Goal: Task Accomplishment & Management: Contribute content

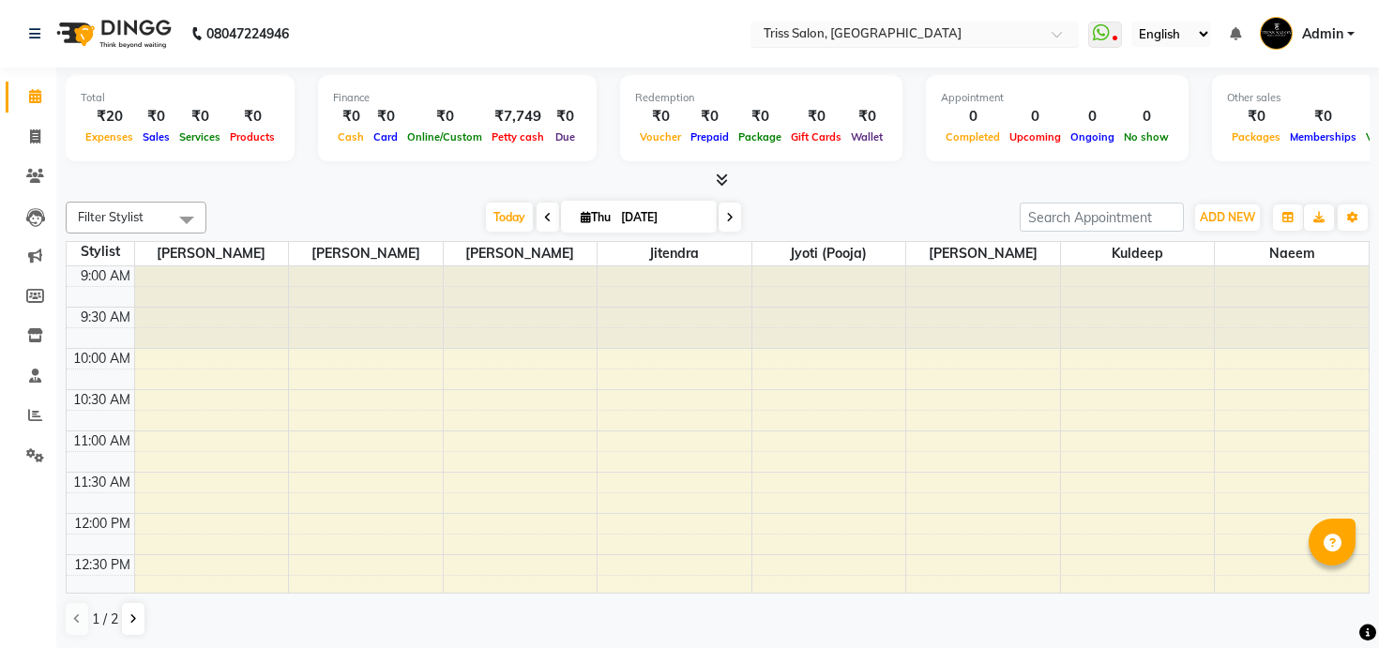
click at [842, 34] on input "text" at bounding box center [896, 35] width 272 height 19
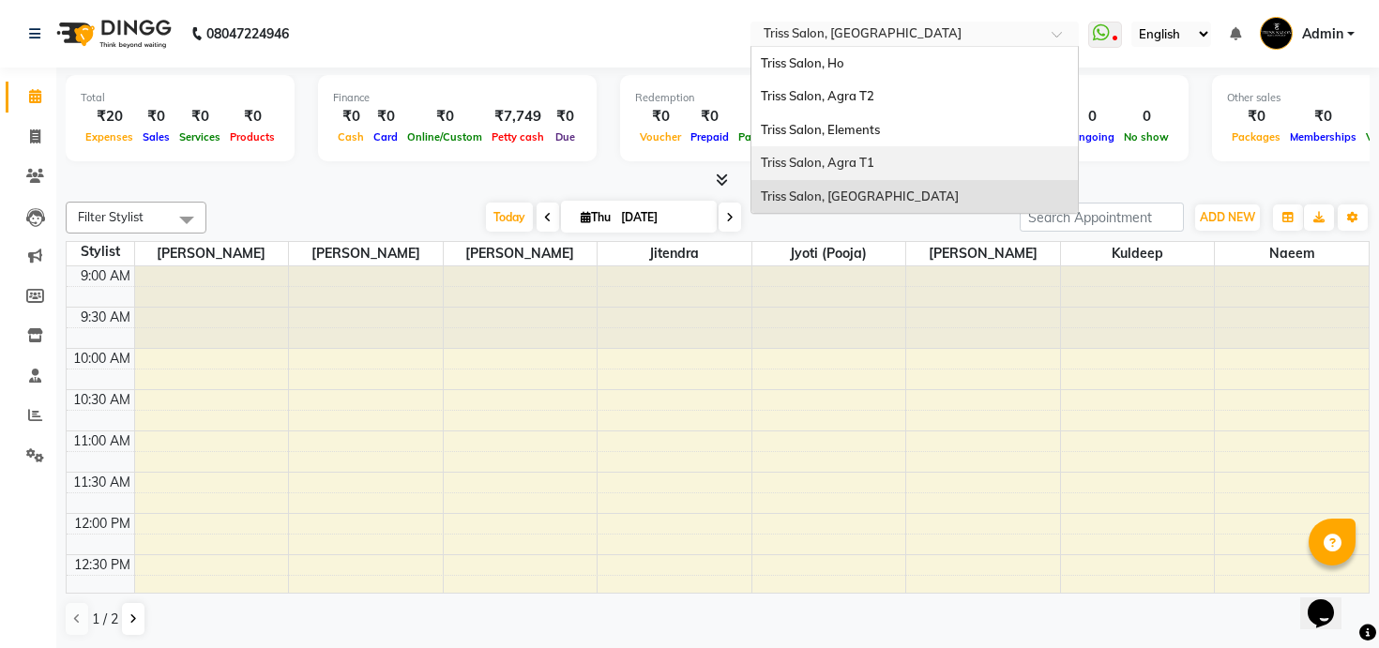
click at [810, 171] on div "Triss Salon, Agra T1" at bounding box center [915, 163] width 327 height 34
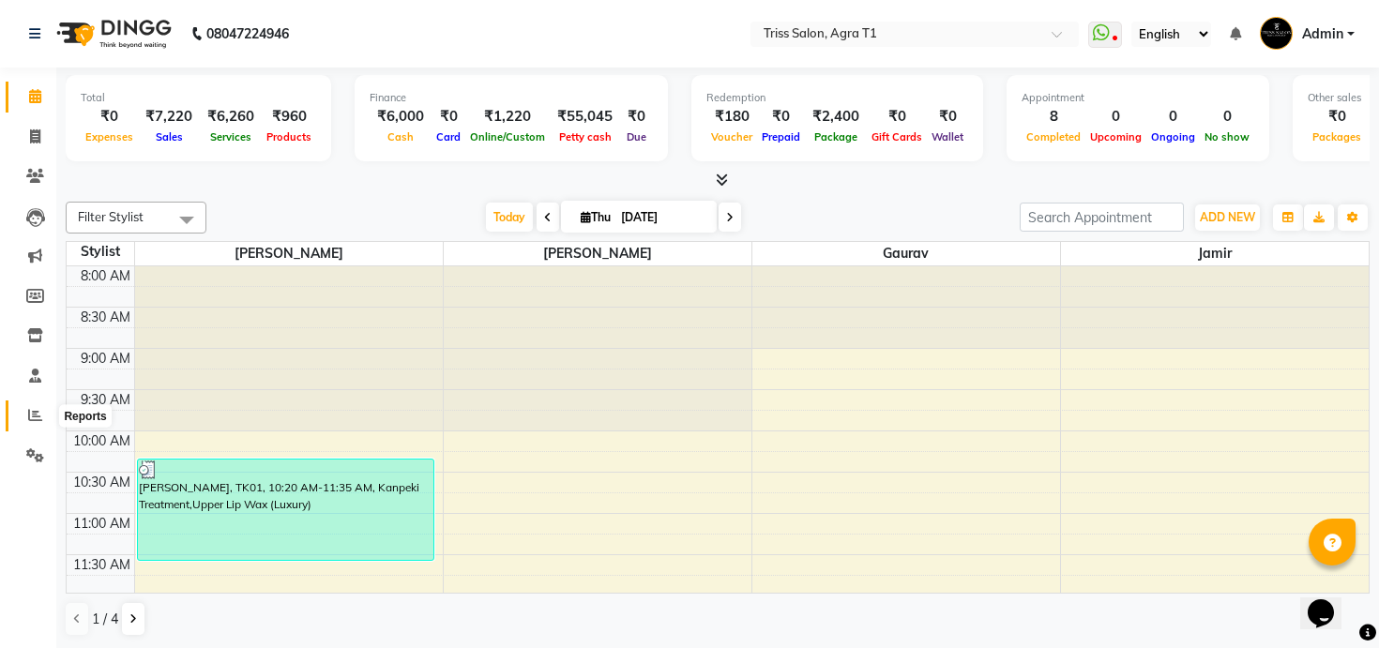
click at [40, 414] on icon at bounding box center [35, 415] width 14 height 14
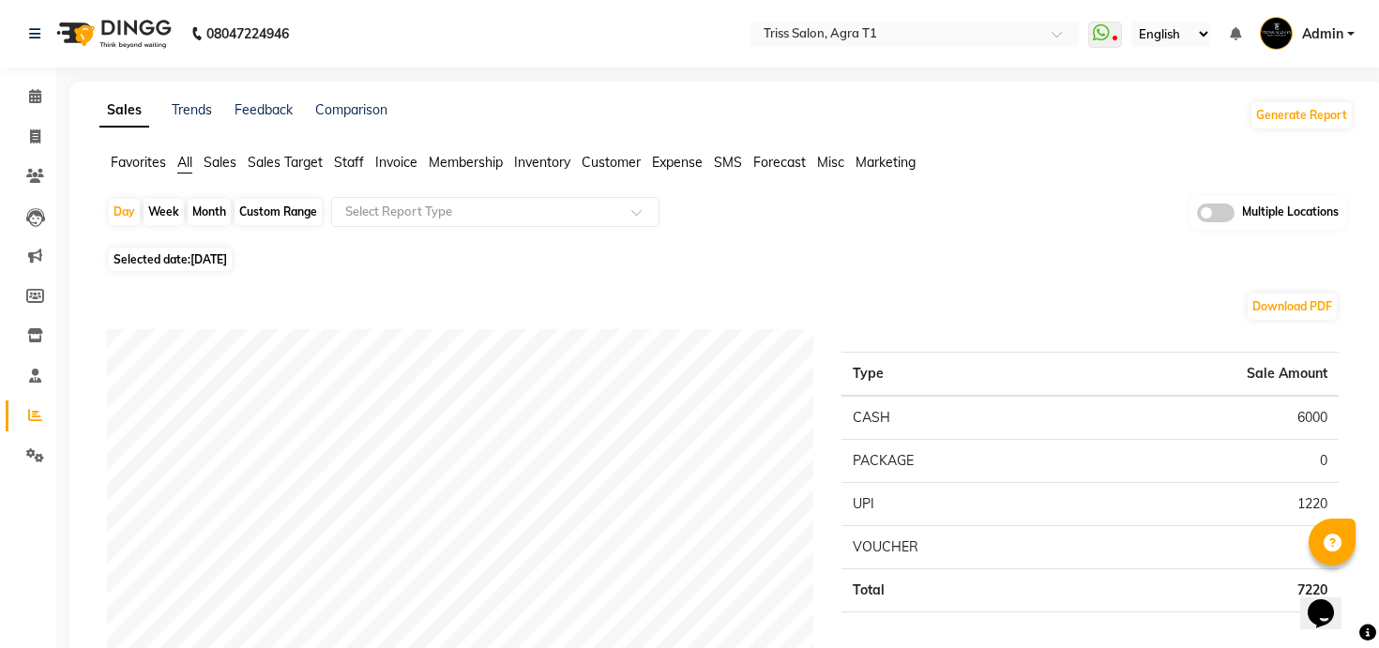
click at [400, 160] on span "Invoice" at bounding box center [396, 162] width 42 height 17
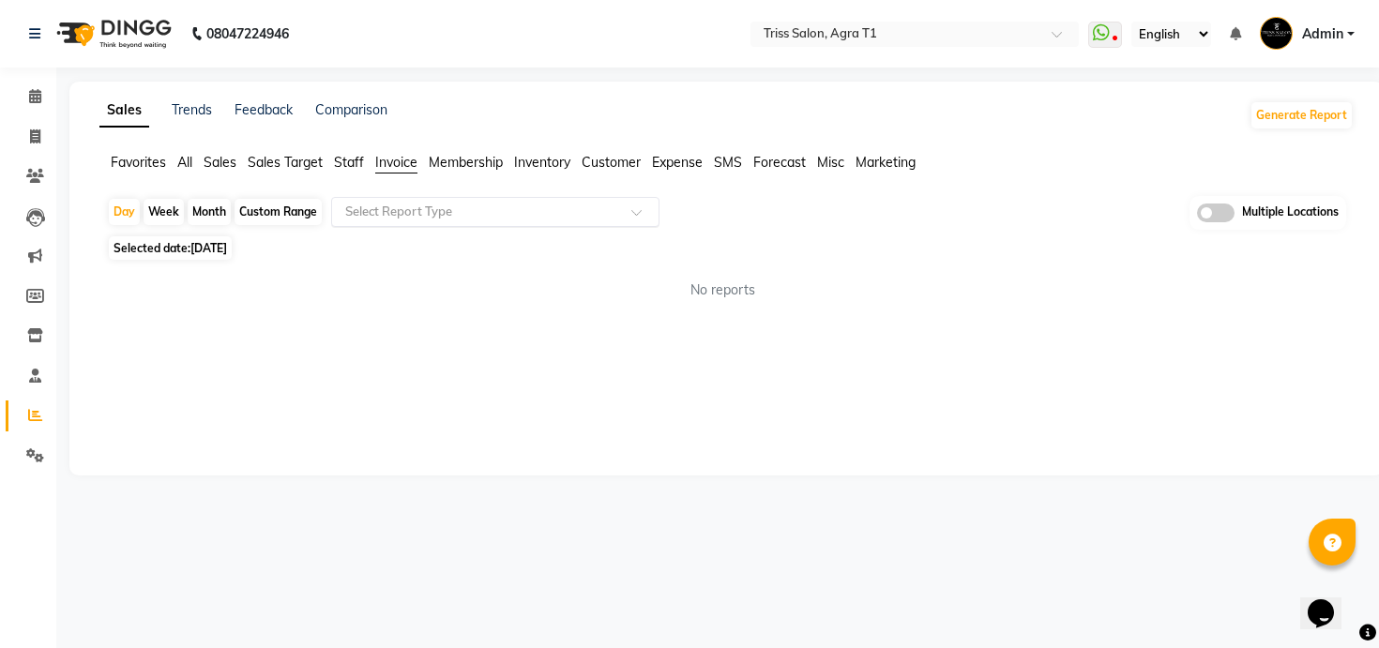
click at [419, 212] on input "text" at bounding box center [477, 212] width 270 height 19
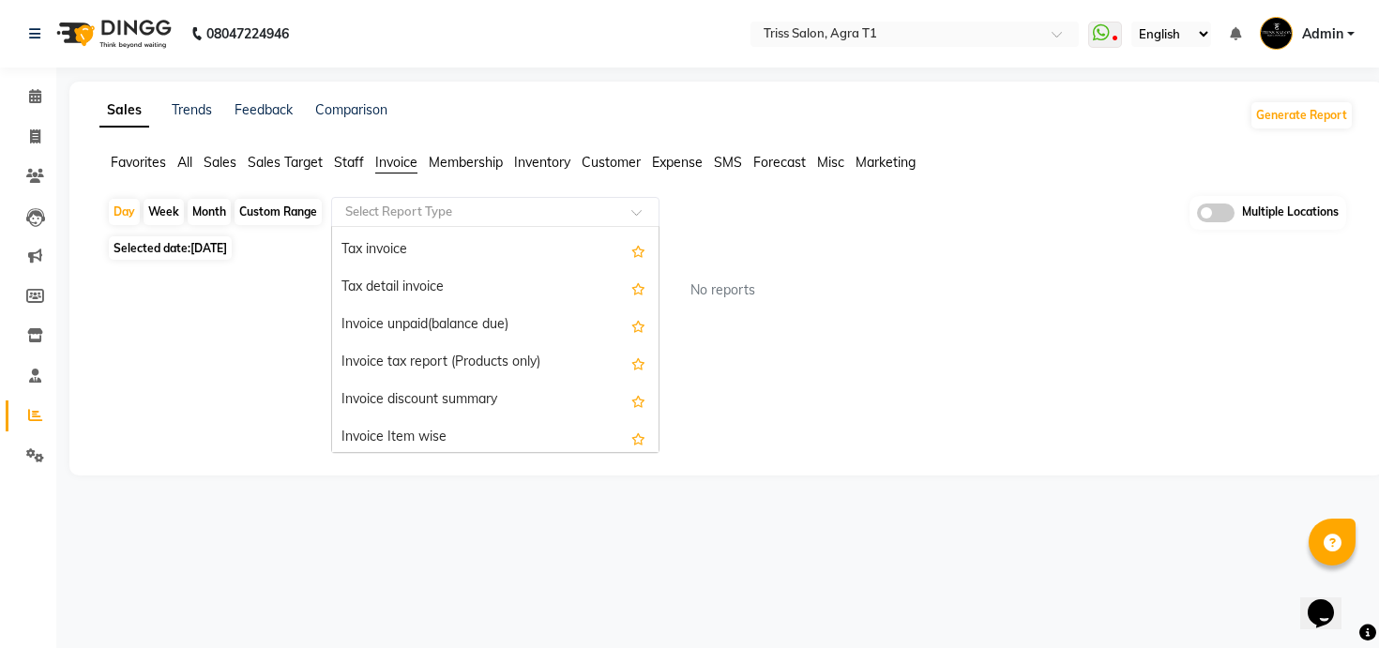
scroll to position [21, 0]
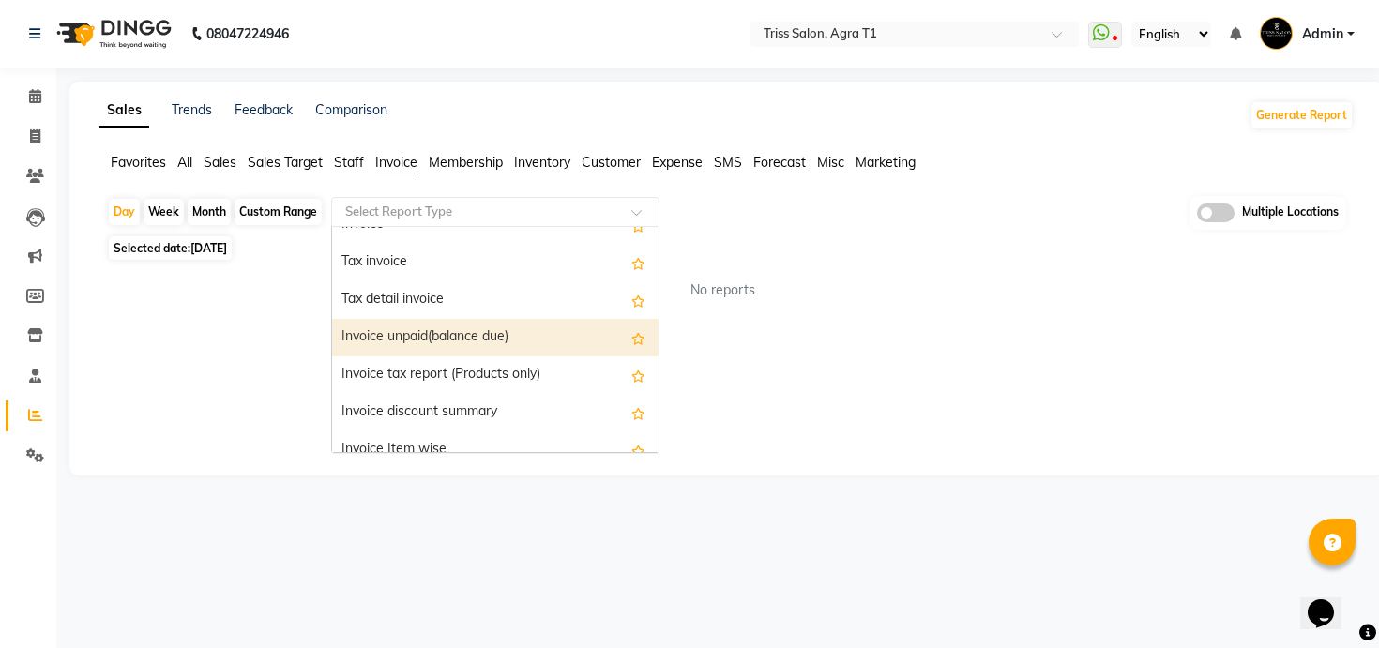
click at [453, 327] on div "Invoice unpaid(balance due)" at bounding box center [495, 338] width 327 height 38
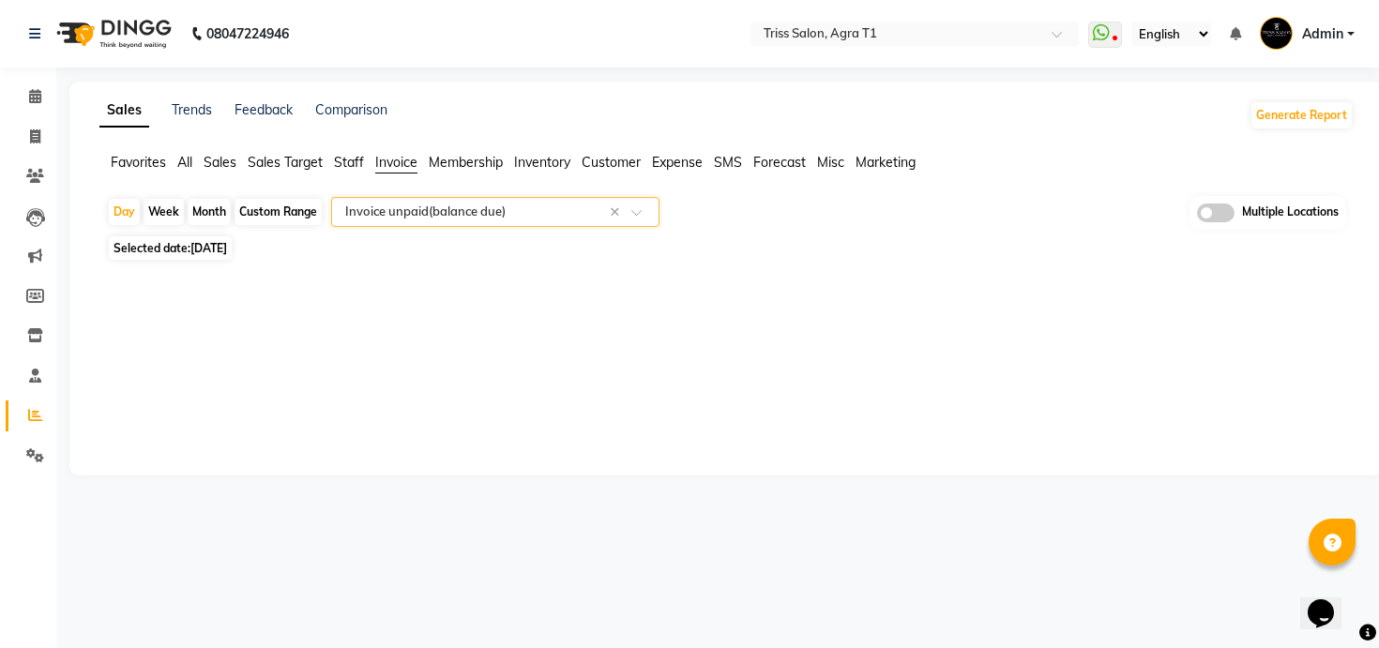
click at [200, 215] on div "Month" at bounding box center [209, 212] width 43 height 26
select select "9"
select select "2025"
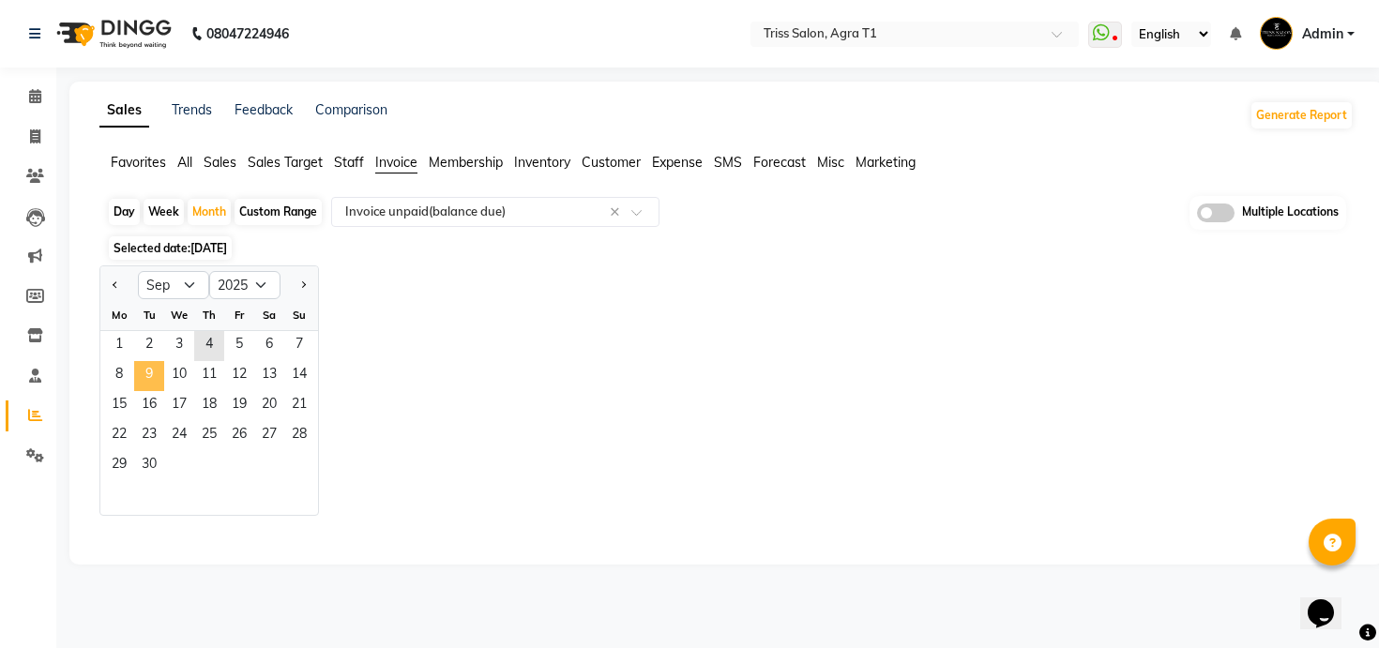
click at [148, 365] on span "9" at bounding box center [149, 376] width 30 height 30
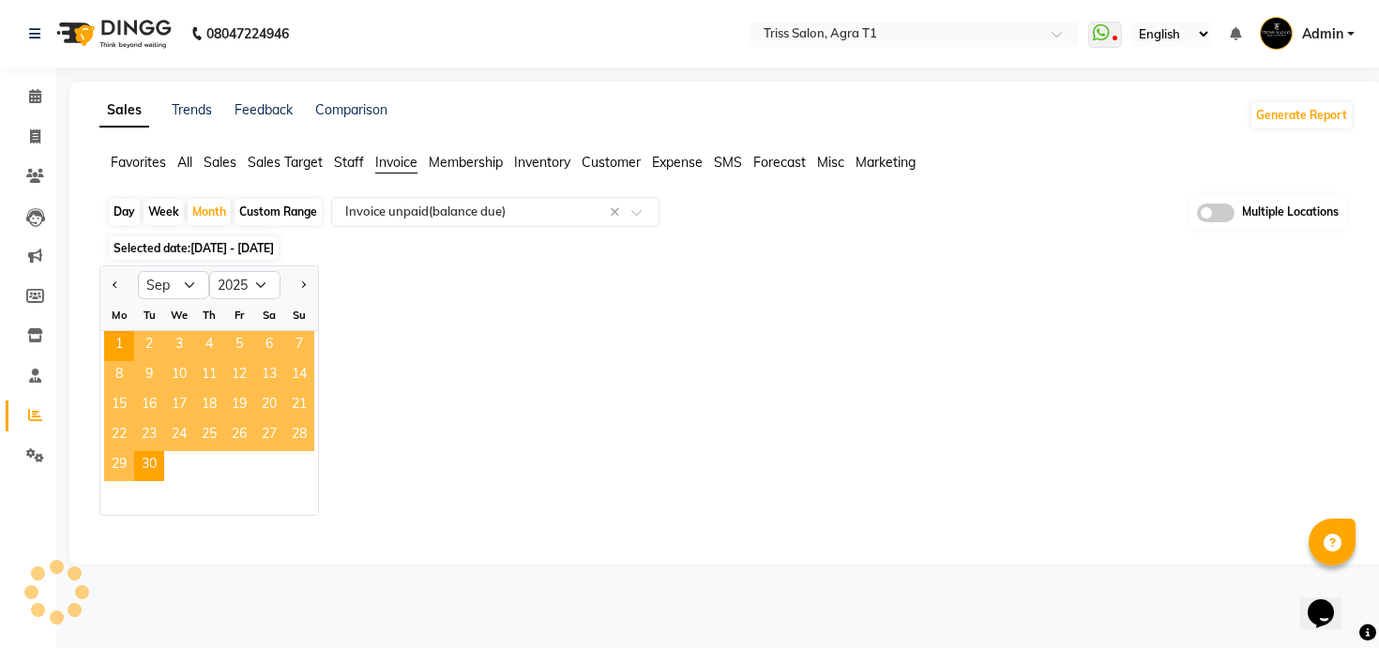
select select "filtered_report"
select select "csv"
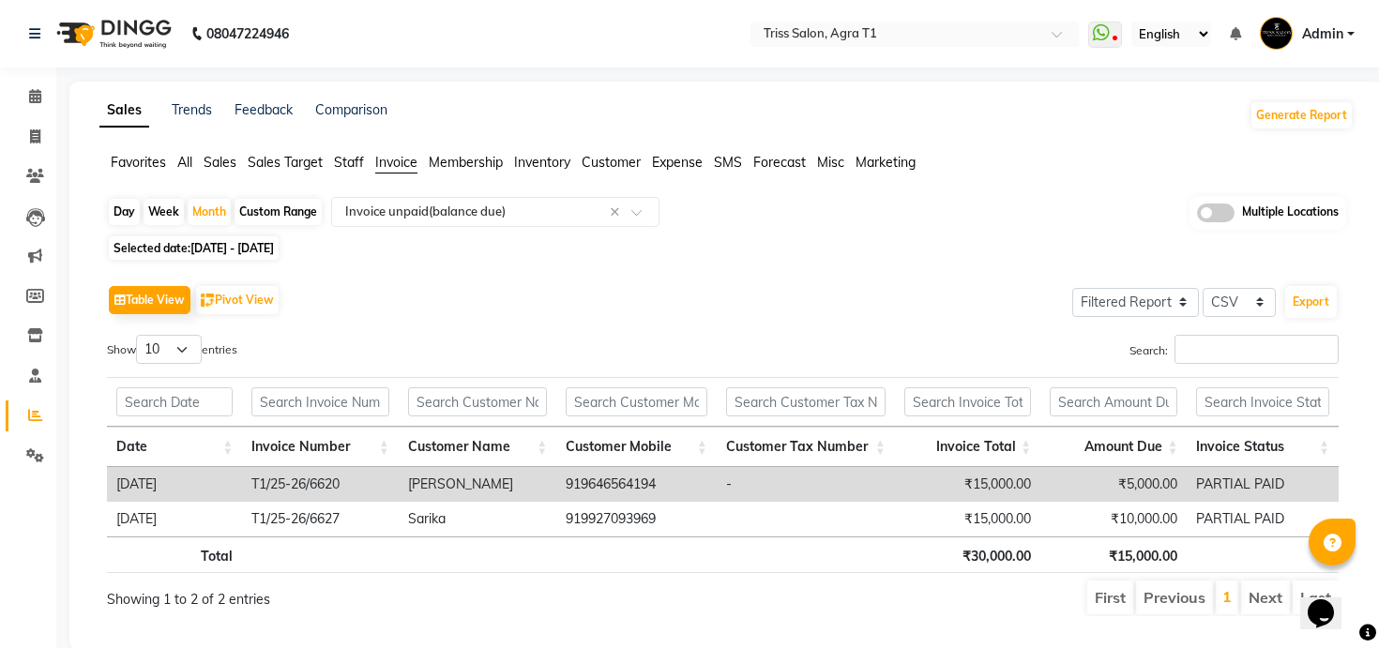
click at [246, 259] on span "Selected date: [DATE] - [DATE]" at bounding box center [194, 247] width 170 height 23
select select "9"
select select "2025"
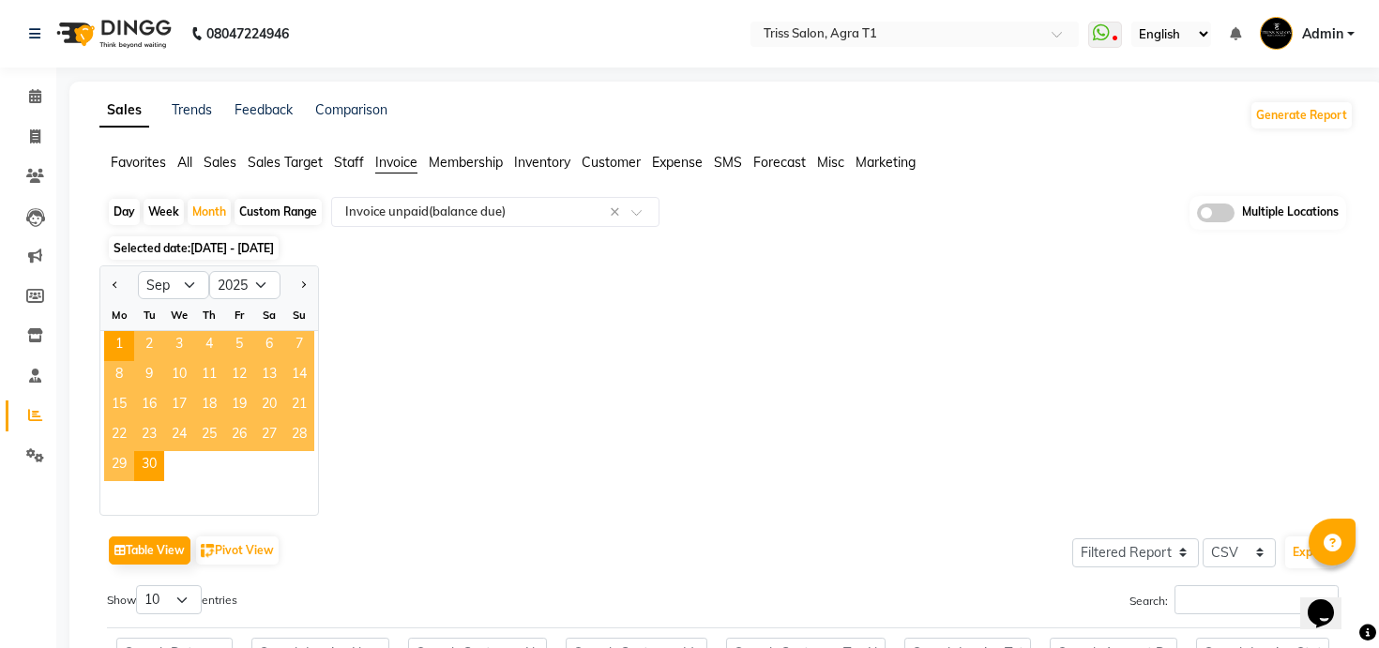
click at [279, 211] on div "Custom Range" at bounding box center [278, 212] width 87 height 26
select select "9"
select select "2025"
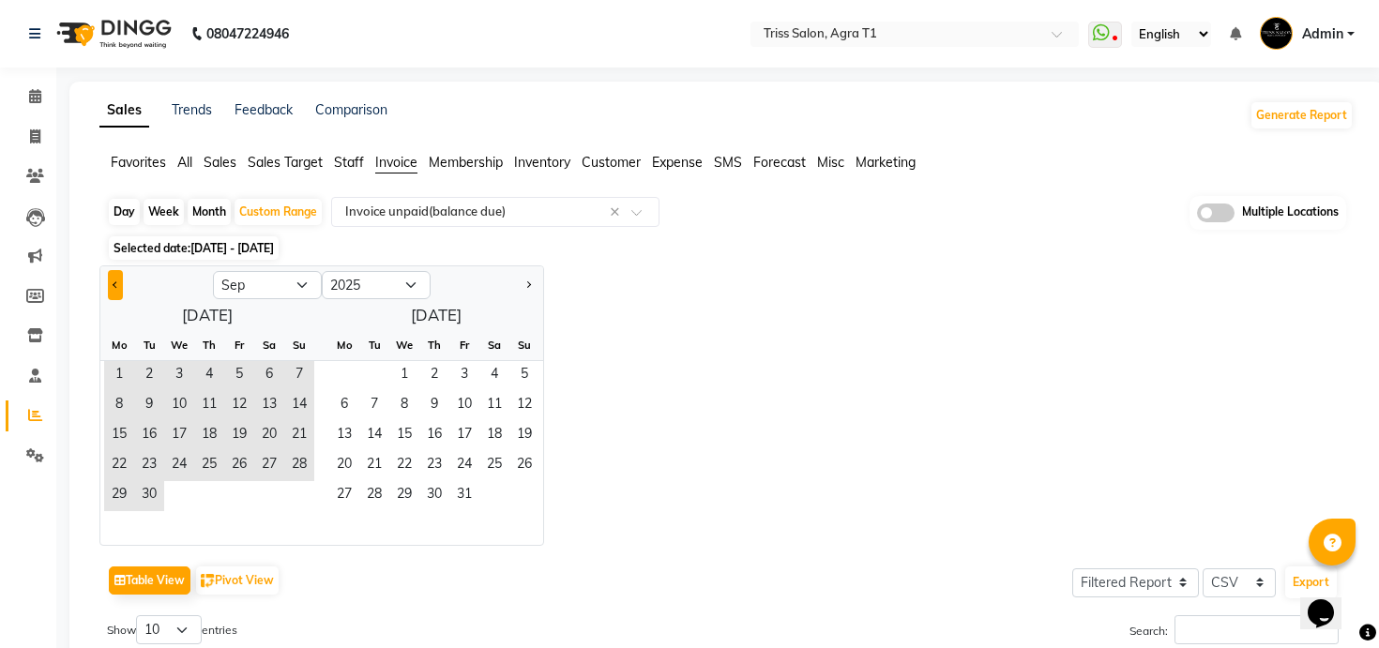
click at [116, 281] on button "Previous month" at bounding box center [115, 285] width 15 height 30
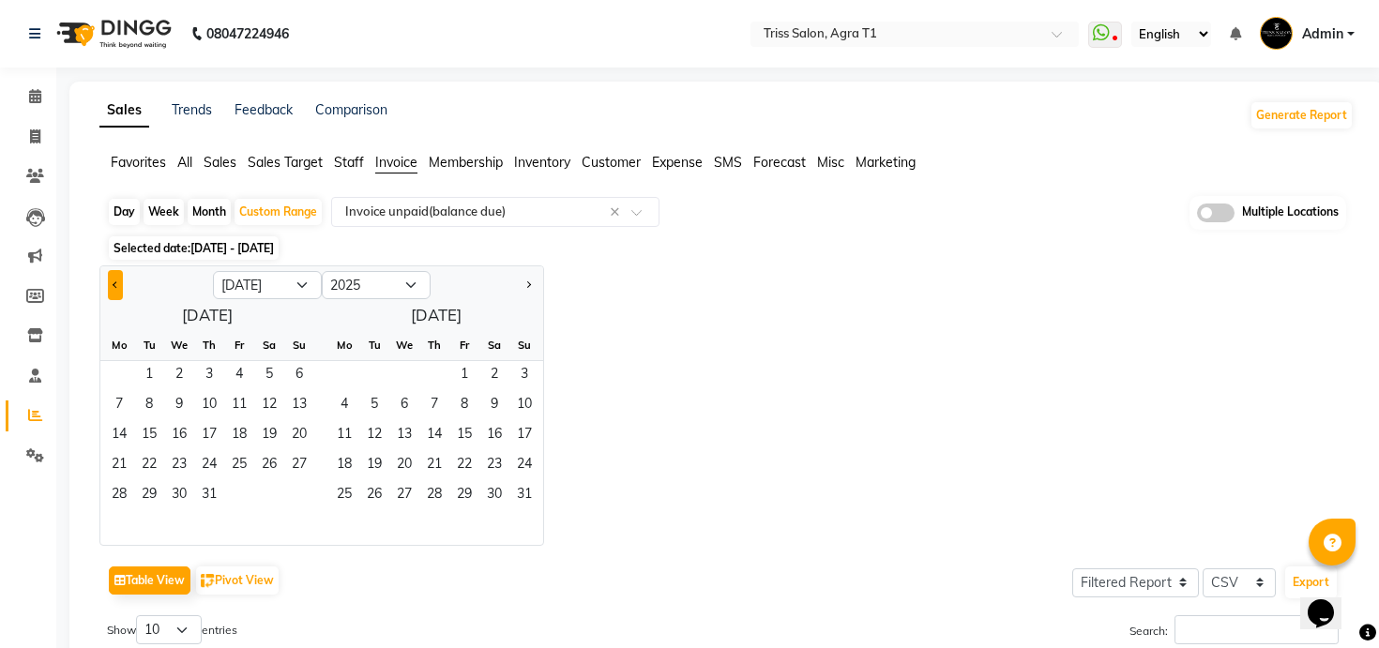
click at [116, 281] on button "Previous month" at bounding box center [115, 285] width 15 height 30
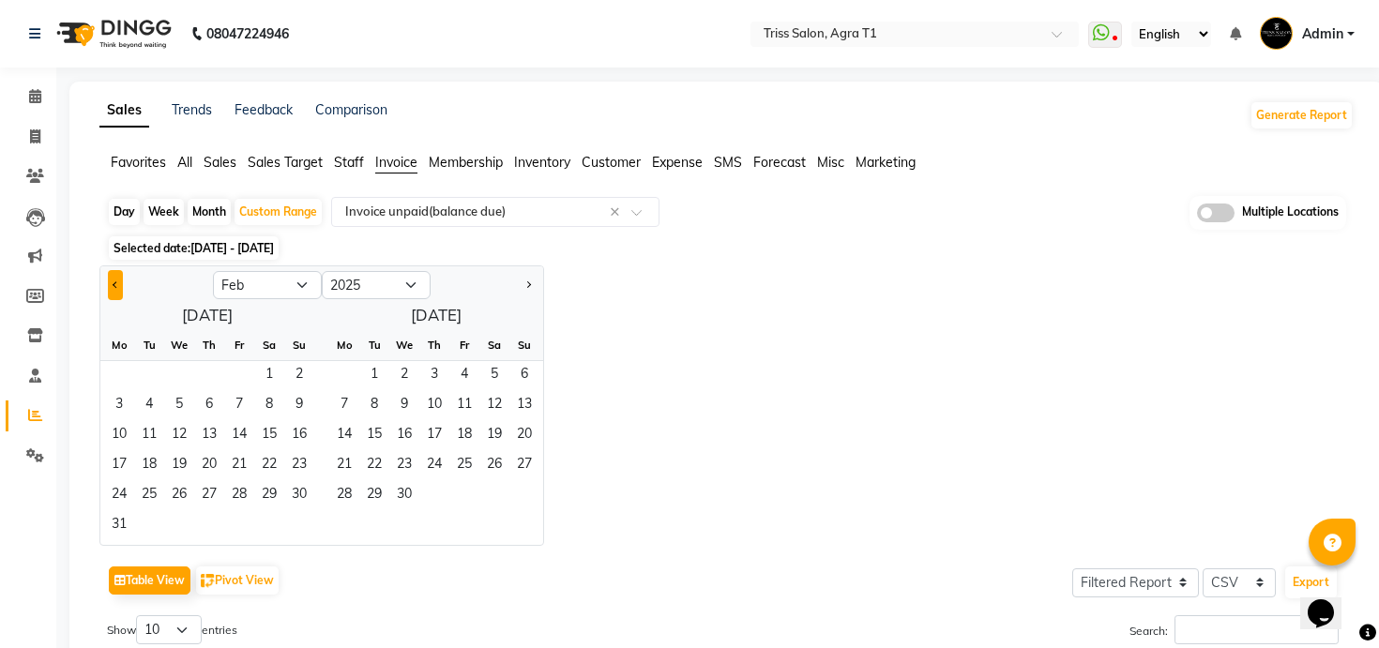
click at [116, 281] on button "Previous month" at bounding box center [115, 285] width 15 height 30
select select "12"
select select "2024"
click at [398, 368] on span "1" at bounding box center [404, 376] width 30 height 30
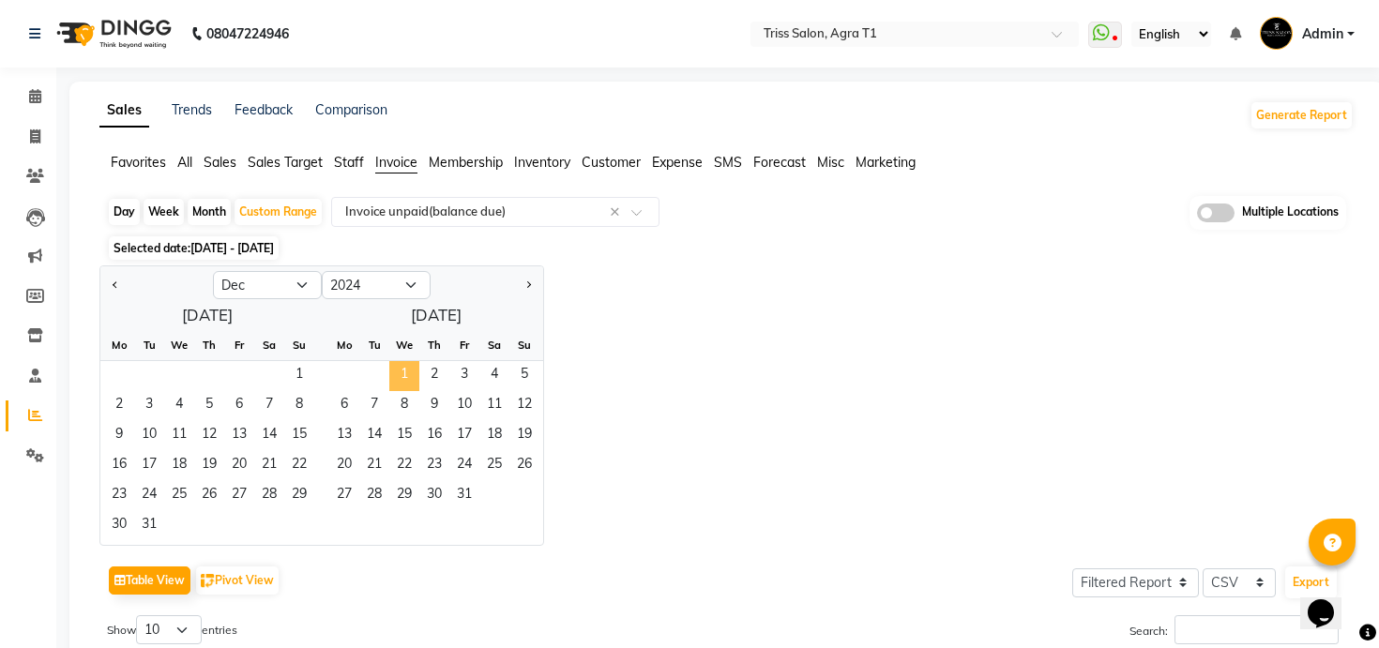
select select "1"
select select "2025"
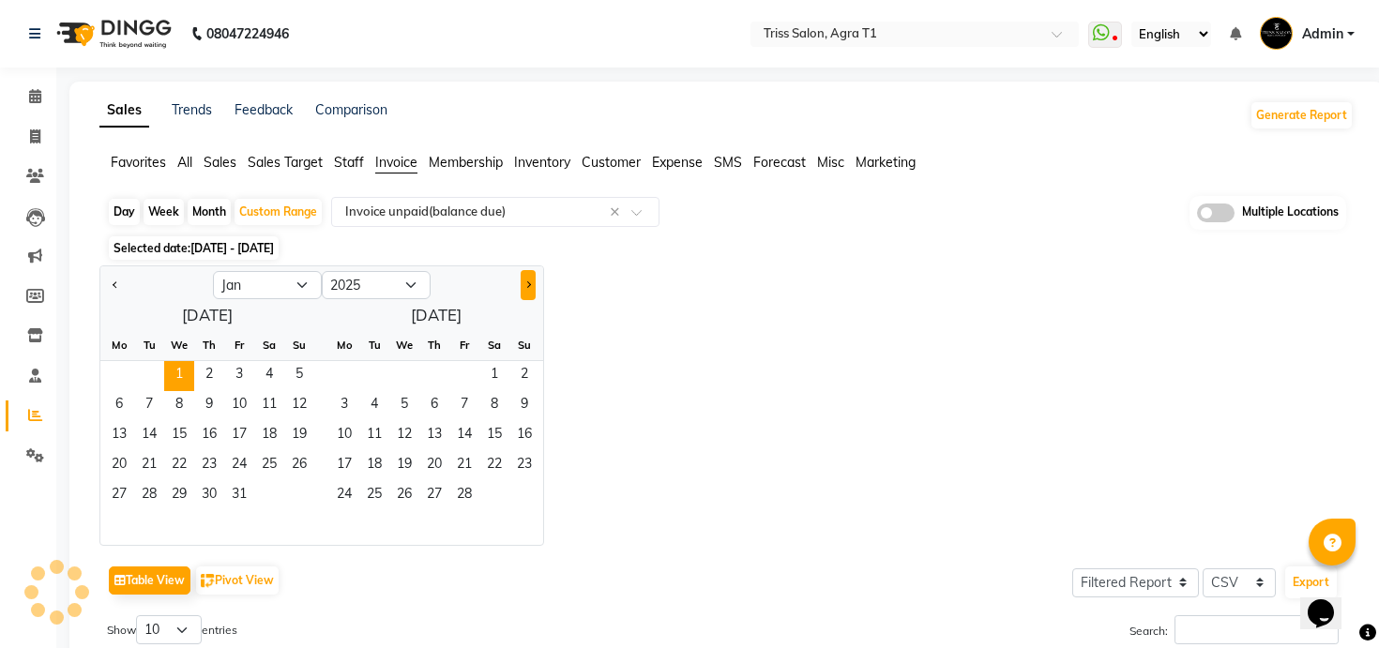
click at [535, 281] on button "Next month" at bounding box center [528, 285] width 15 height 30
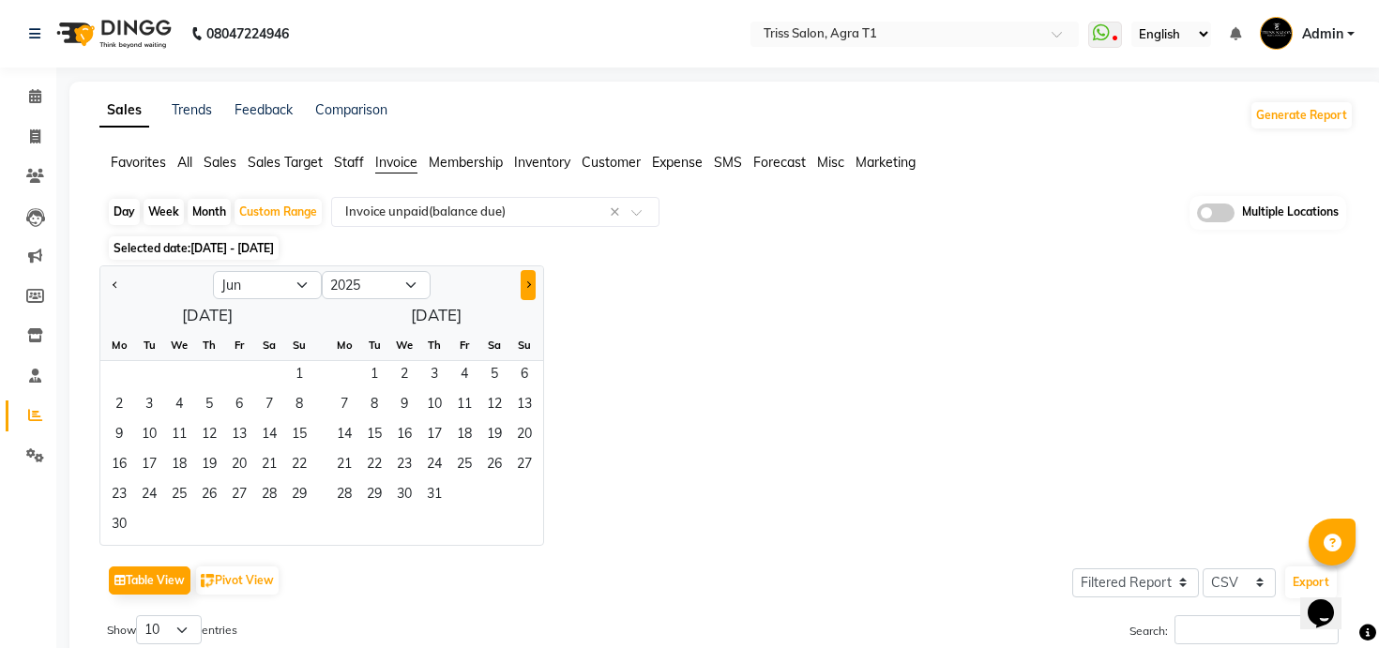
click at [535, 281] on button "Next month" at bounding box center [528, 285] width 15 height 30
select select "9"
click at [216, 373] on span "4" at bounding box center [209, 376] width 30 height 30
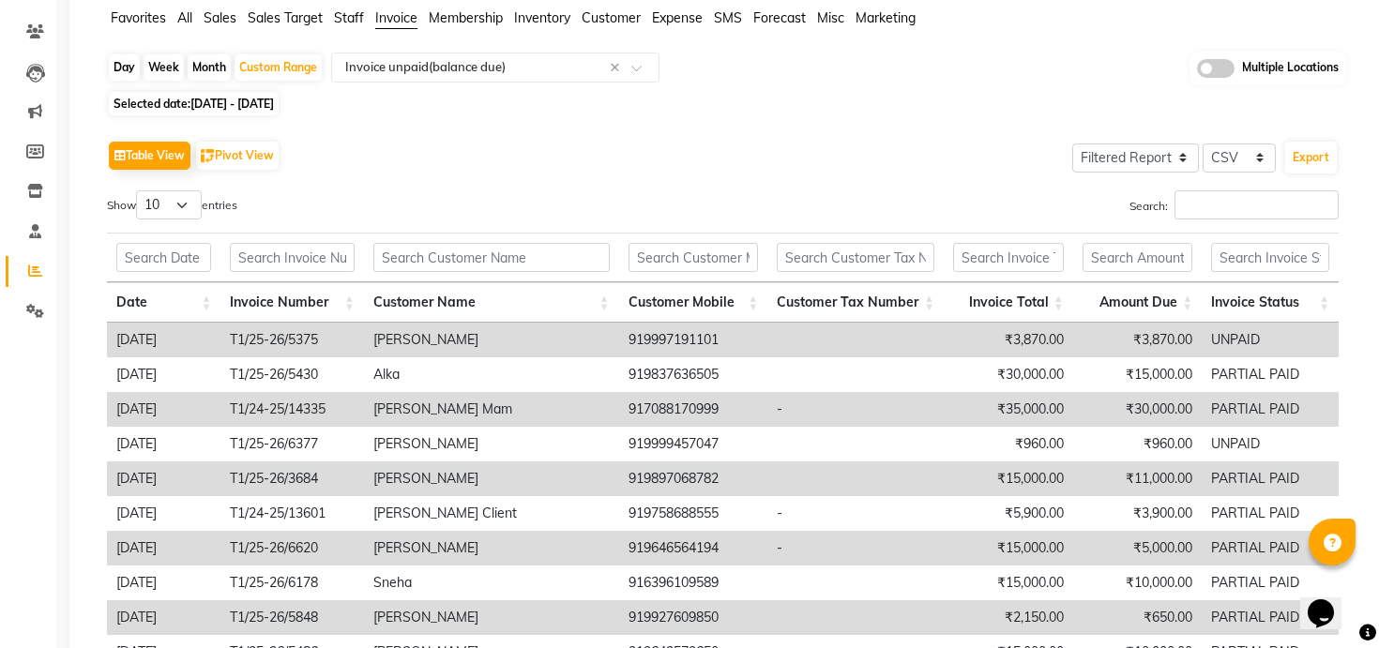
scroll to position [142, 0]
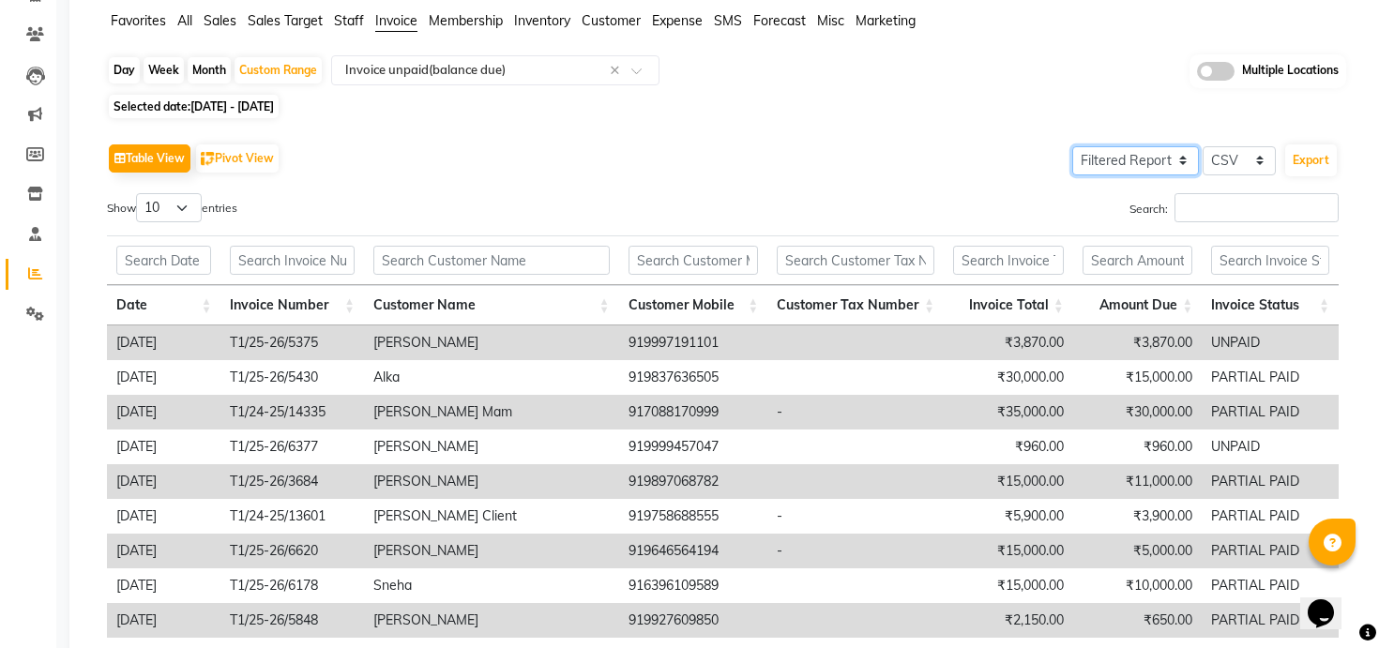
click at [1152, 152] on select "Select Full Report Filtered Report" at bounding box center [1135, 160] width 127 height 29
select select "full_report"
click at [1074, 146] on select "Select Full Report Filtered Report" at bounding box center [1135, 160] width 127 height 29
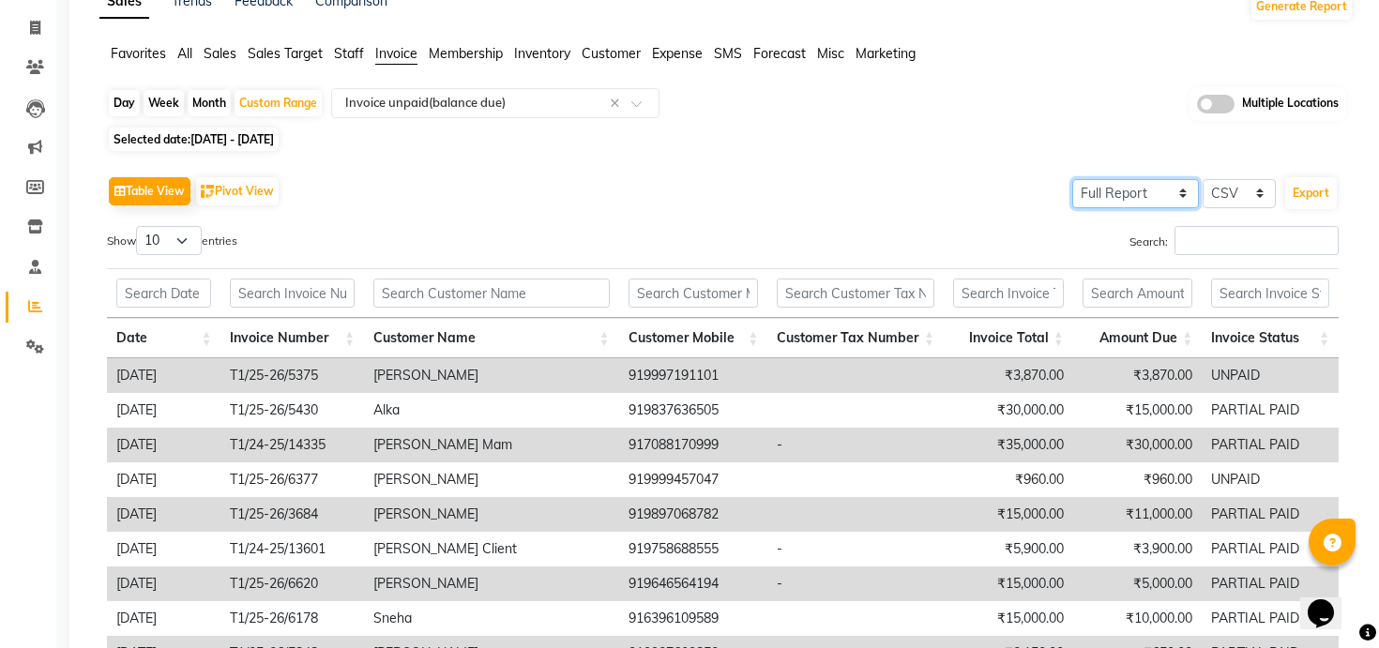
scroll to position [0, 0]
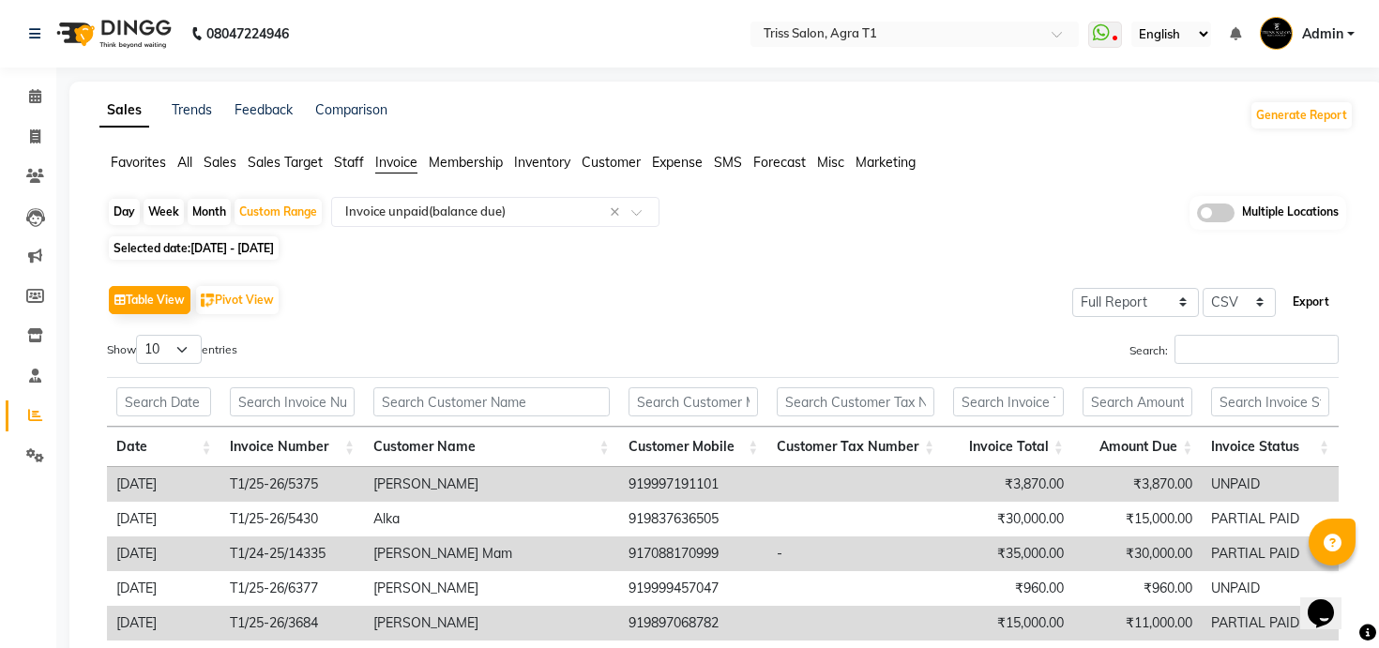
click at [1322, 301] on button "Export" at bounding box center [1311, 302] width 52 height 32
click at [976, 38] on input "text" at bounding box center [896, 35] width 272 height 19
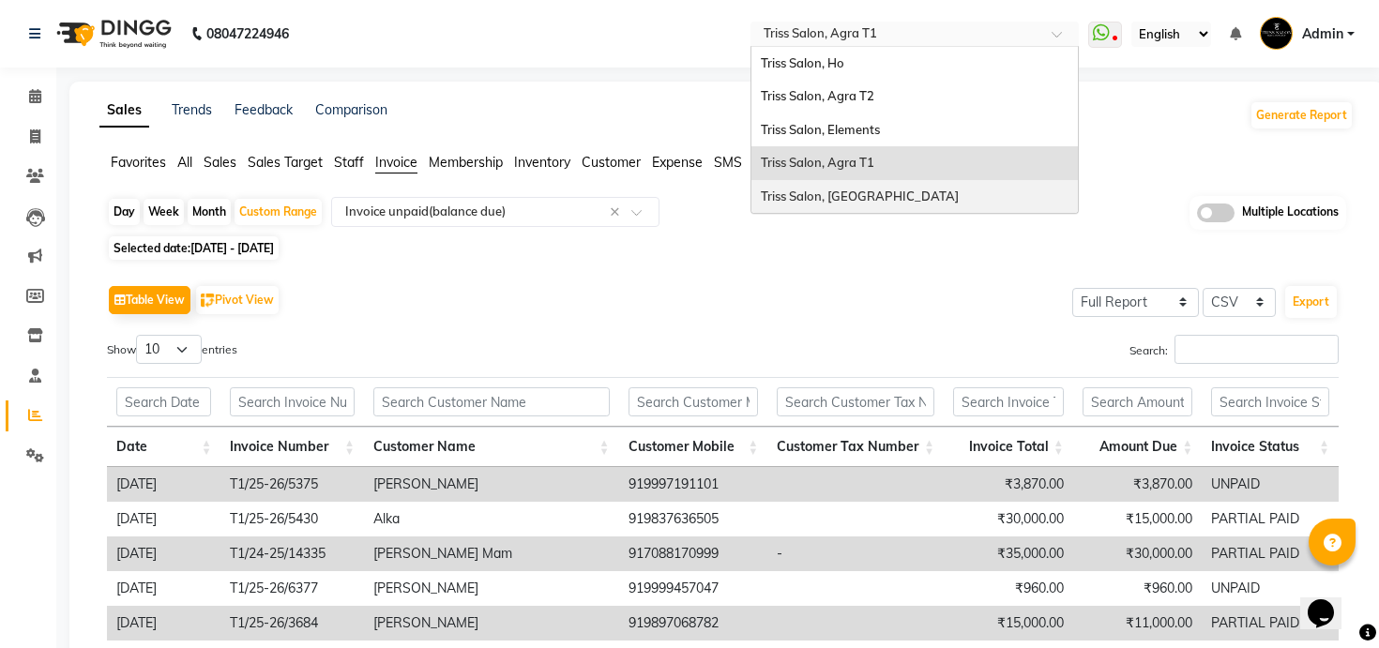
click at [932, 189] on div "Triss Salon, [GEOGRAPHIC_DATA]" at bounding box center [915, 197] width 327 height 34
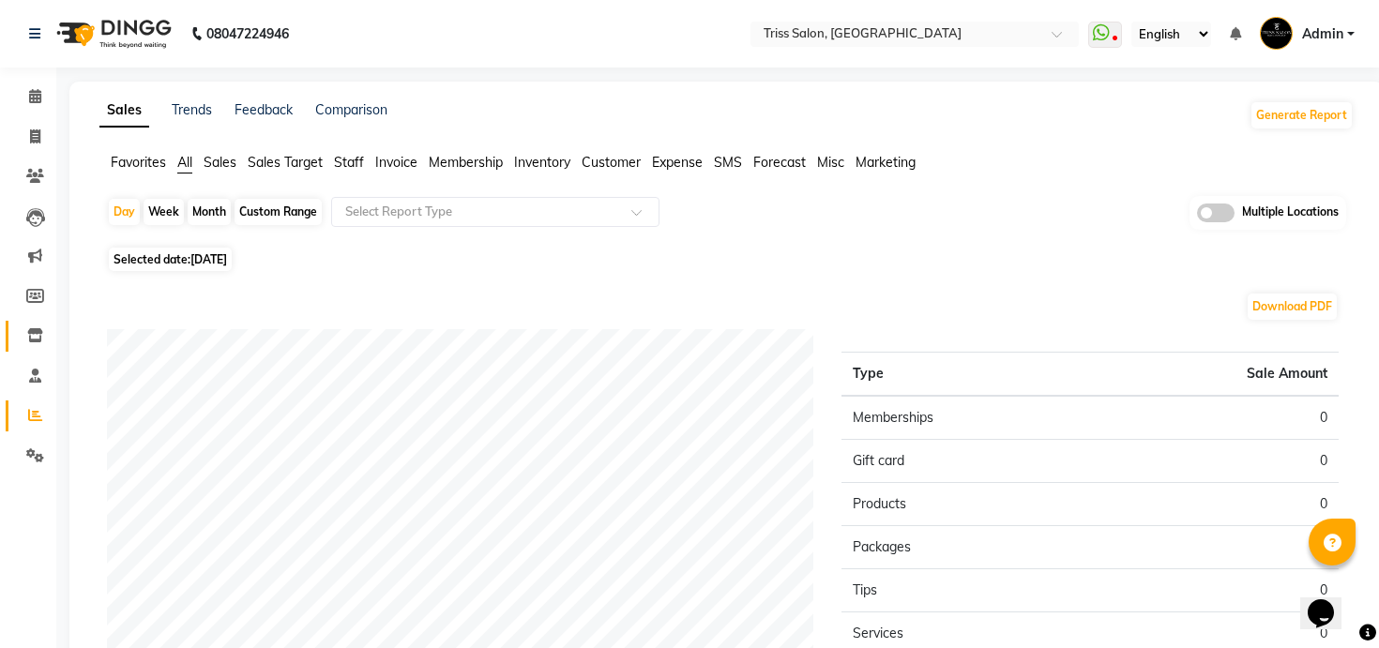
click at [52, 331] on ngb-tooltip-window "Inventory" at bounding box center [90, 337] width 76 height 32
click at [25, 334] on span at bounding box center [35, 337] width 33 height 22
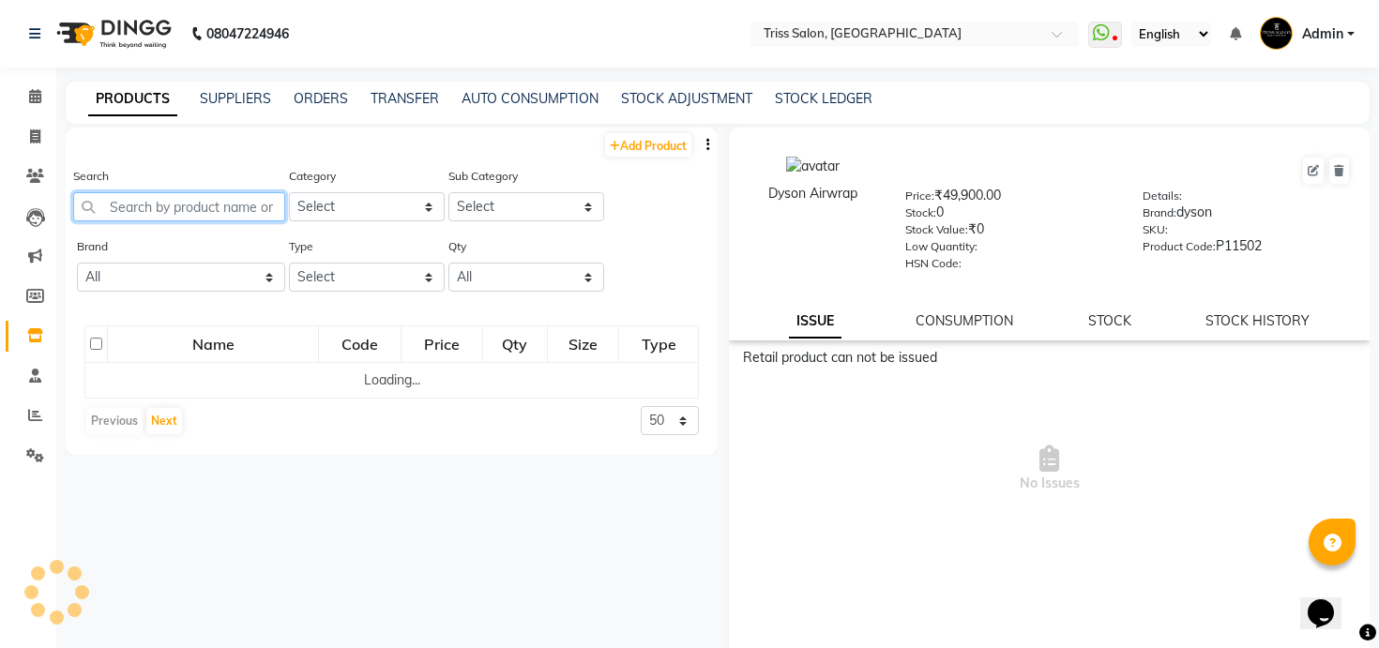
click at [203, 212] on input "text" at bounding box center [179, 206] width 212 height 29
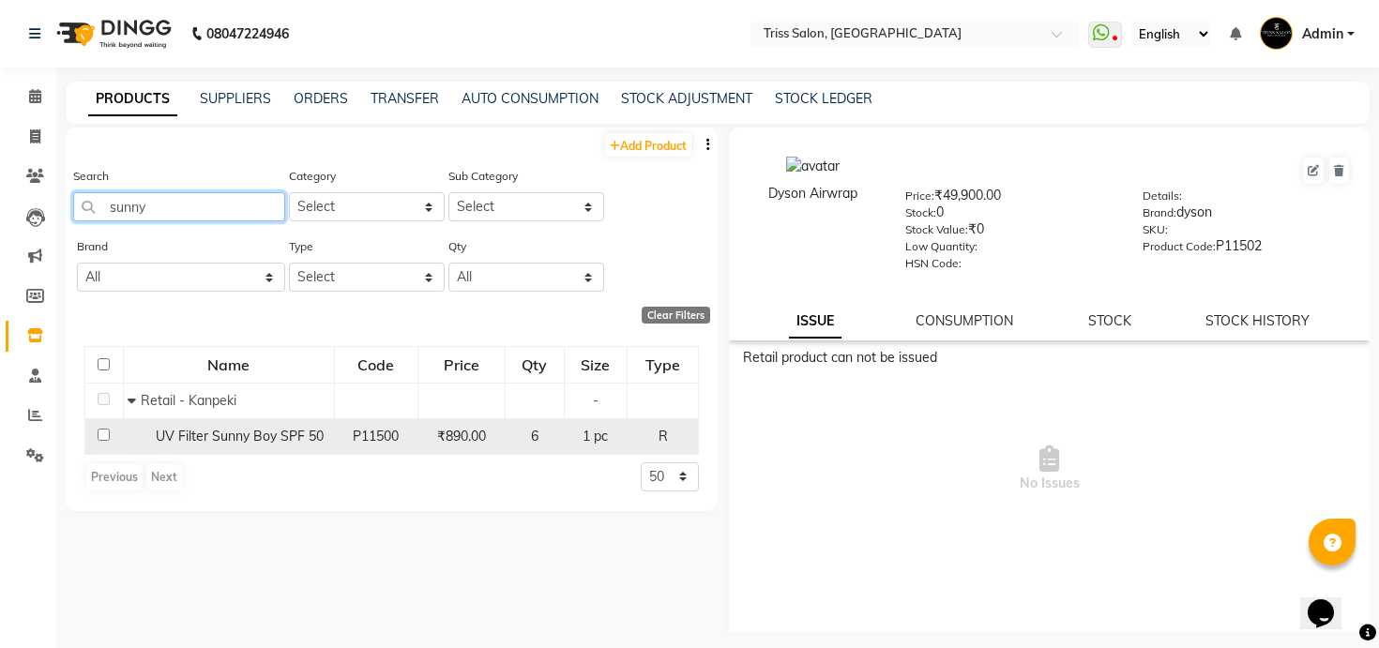
type input "sunny"
click at [259, 435] on span "UV Filter Sunny Boy SPF 50" at bounding box center [240, 436] width 168 height 17
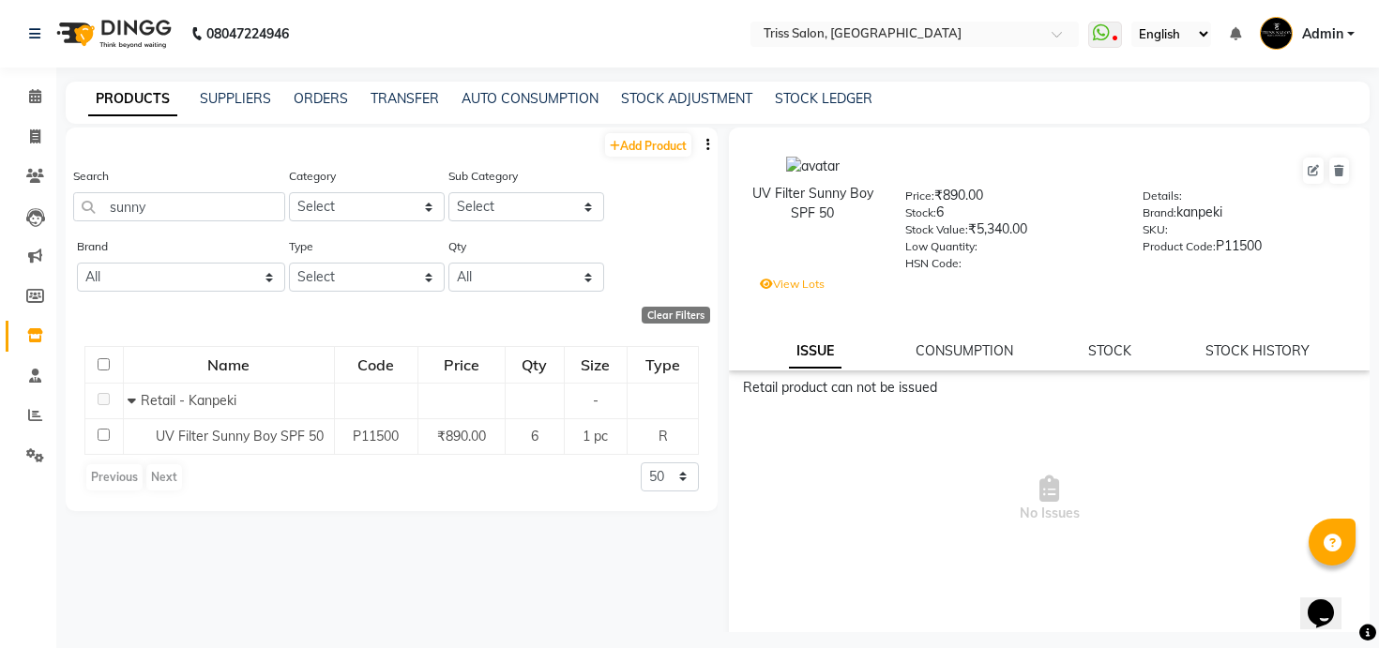
drag, startPoint x: 753, startPoint y: 191, endPoint x: 859, endPoint y: 217, distance: 109.0
click at [859, 217] on div "UV Filter Sunny Boy SPF 50" at bounding box center [812, 203] width 129 height 39
copy div "UV Filter Sunny Boy SPF 50"
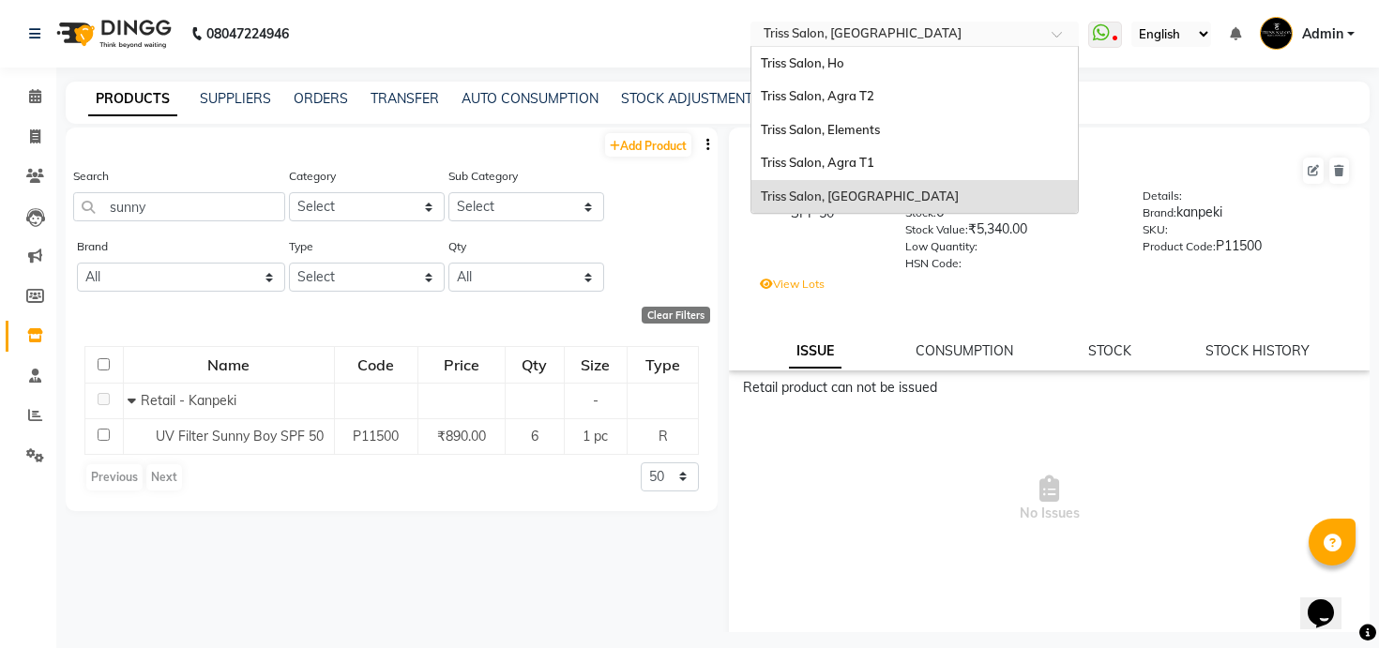
click at [859, 29] on input "text" at bounding box center [896, 35] width 272 height 19
click at [859, 165] on span "Triss Salon, Agra T1" at bounding box center [818, 162] width 114 height 15
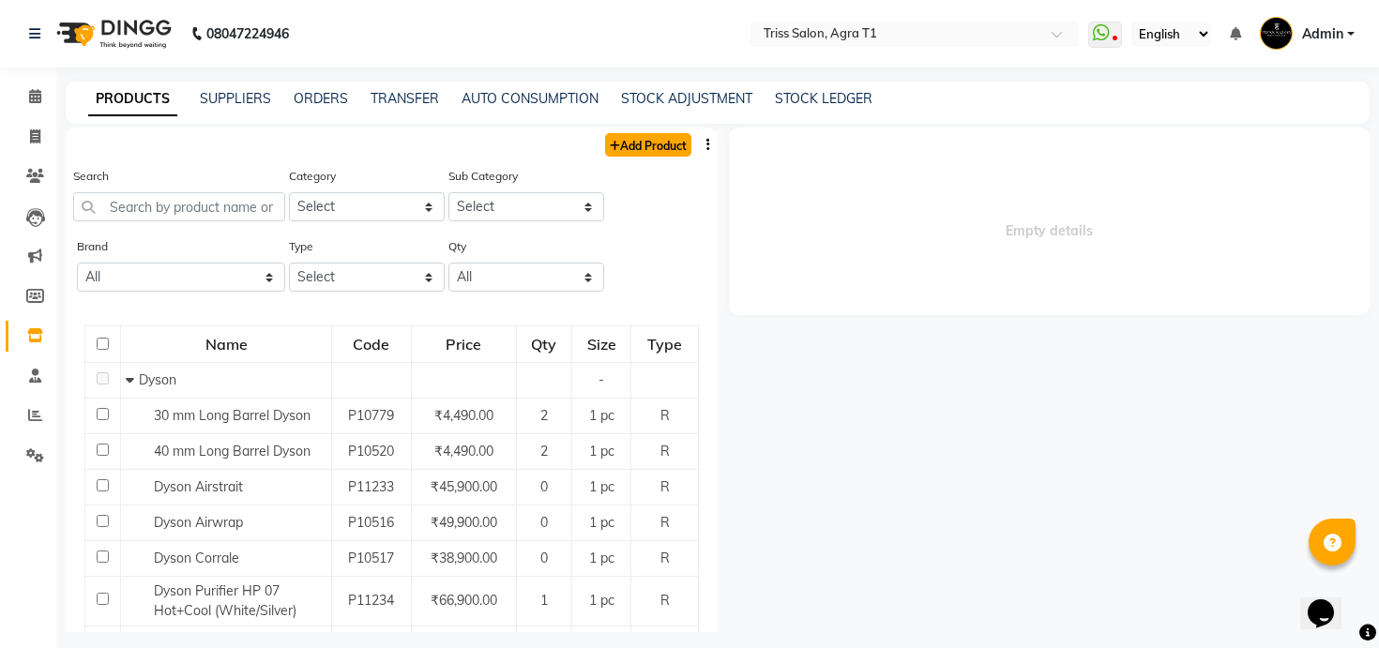
click at [635, 150] on link "Add Product" at bounding box center [648, 144] width 86 height 23
select select "true"
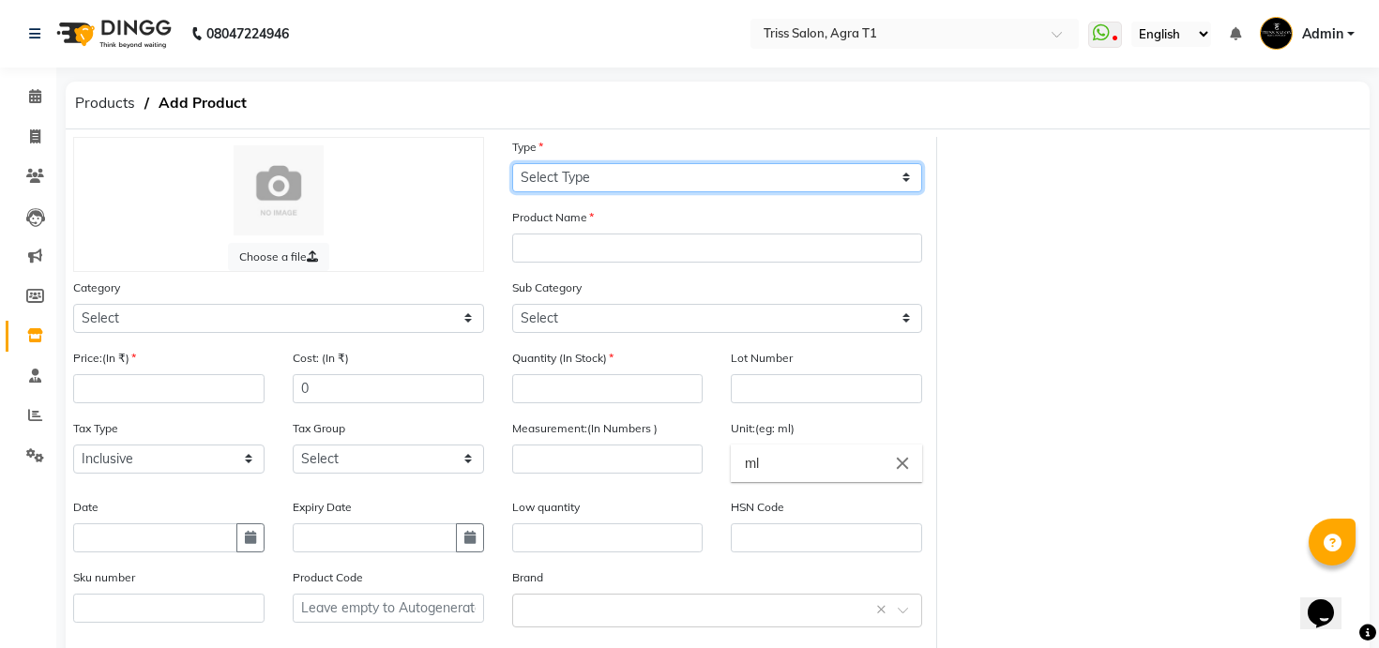
click at [680, 170] on select "Select Type Both Retail Consumable" at bounding box center [717, 177] width 411 height 29
select select "R"
click at [512, 163] on select "Select Type Both Retail Consumable" at bounding box center [717, 177] width 411 height 29
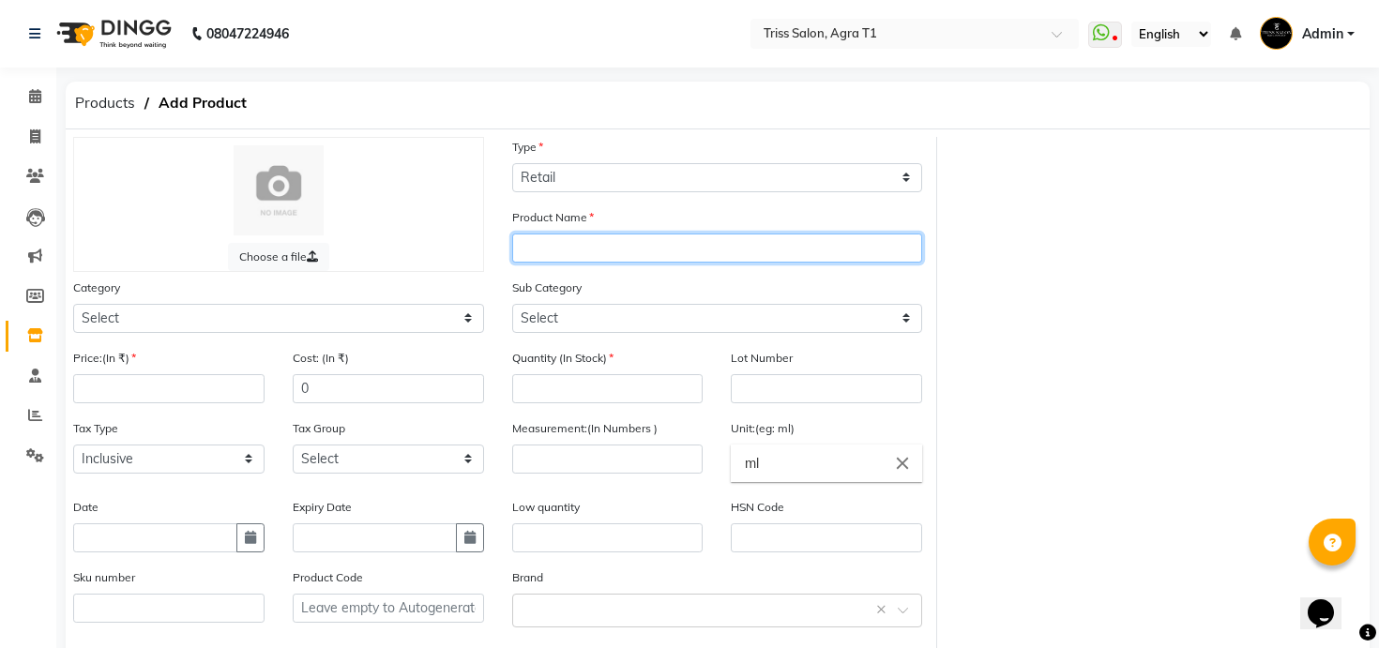
click at [644, 248] on input "text" at bounding box center [717, 248] width 411 height 29
paste input "UV Filter Sunny Boy SPF 50"
type input "UV Filter Sunny Boy SPF 50"
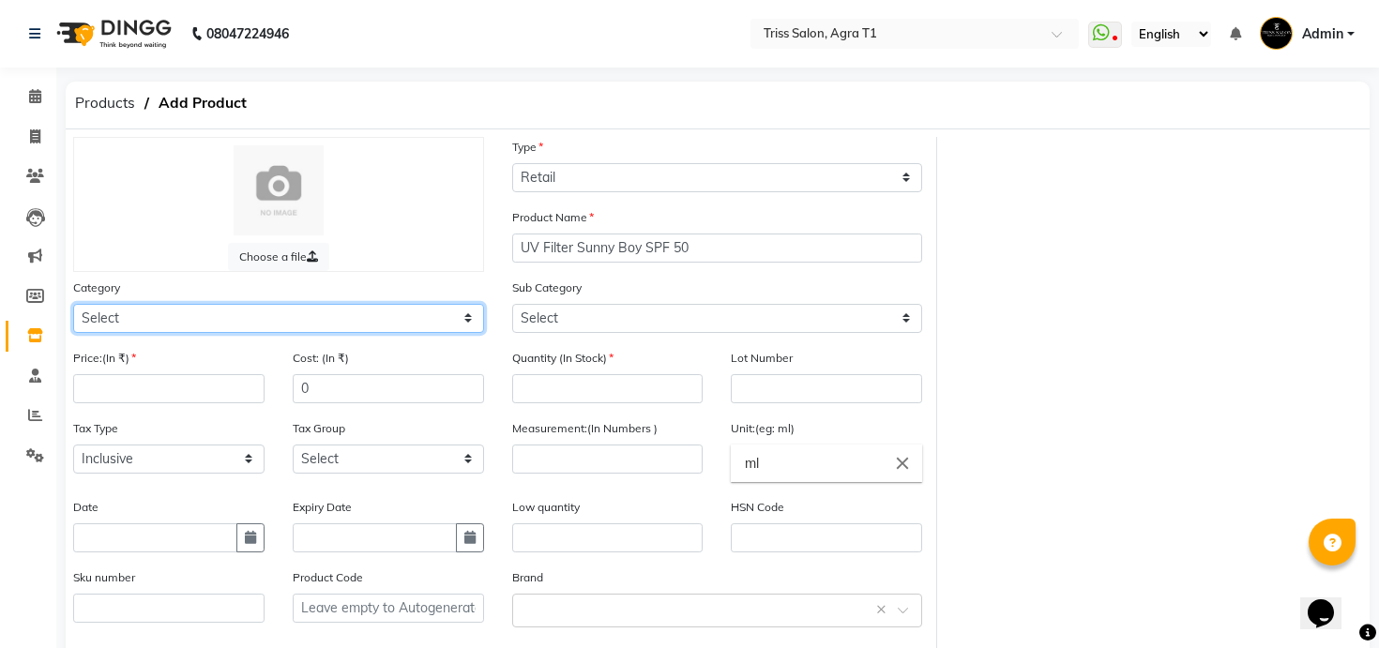
select select "367302750"
click at [73, 304] on select "Select PH Keune GK Moroccan Oil 3TenX K18 Schwarzkopf Mintree Kanpeki Thalgo Ot…" at bounding box center [278, 318] width 411 height 29
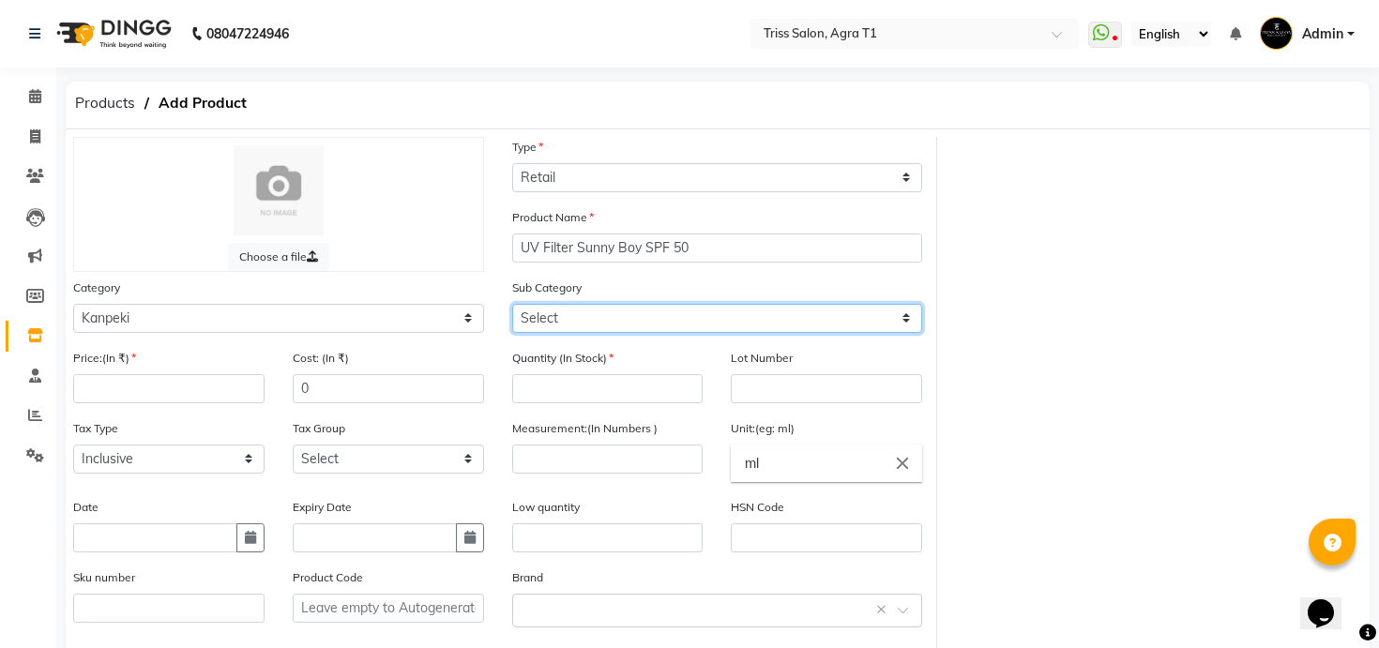
select select "3673027502"
click at [512, 304] on select "Select Salon Use - Kanpeki Retail - Kanpeki" at bounding box center [717, 318] width 411 height 29
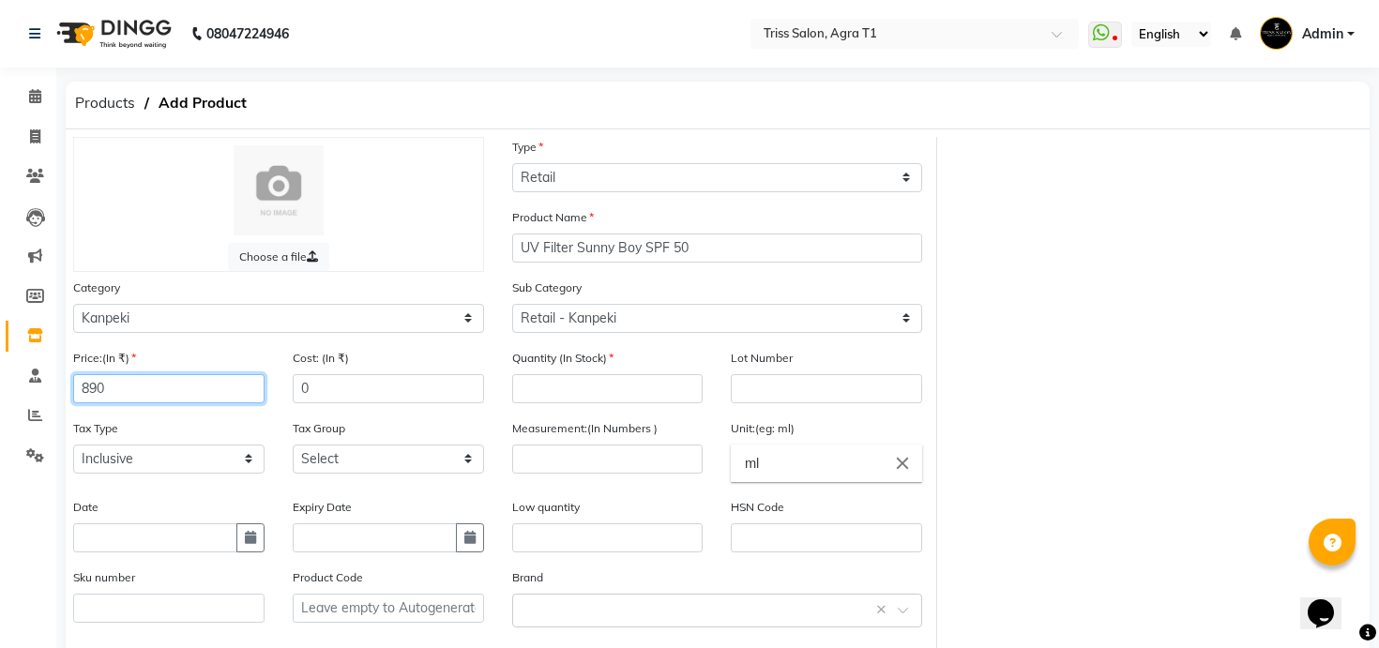
type input "890"
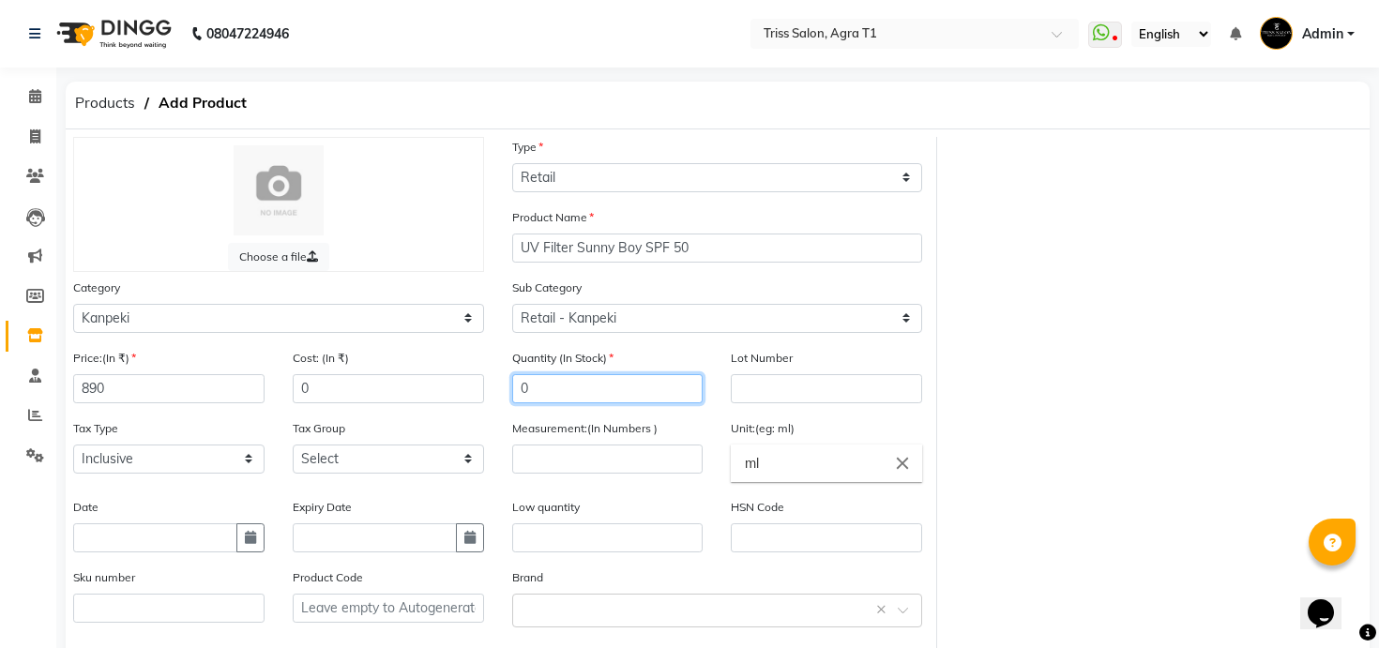
type input "0"
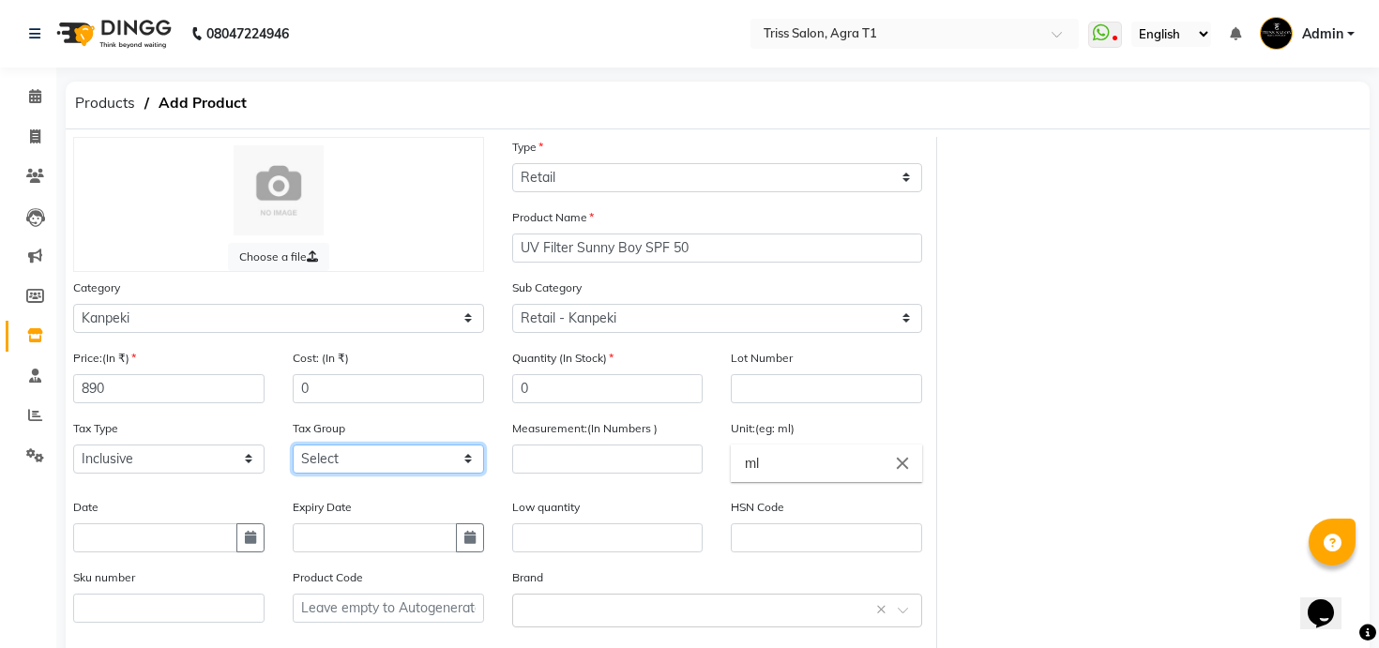
select select "1277"
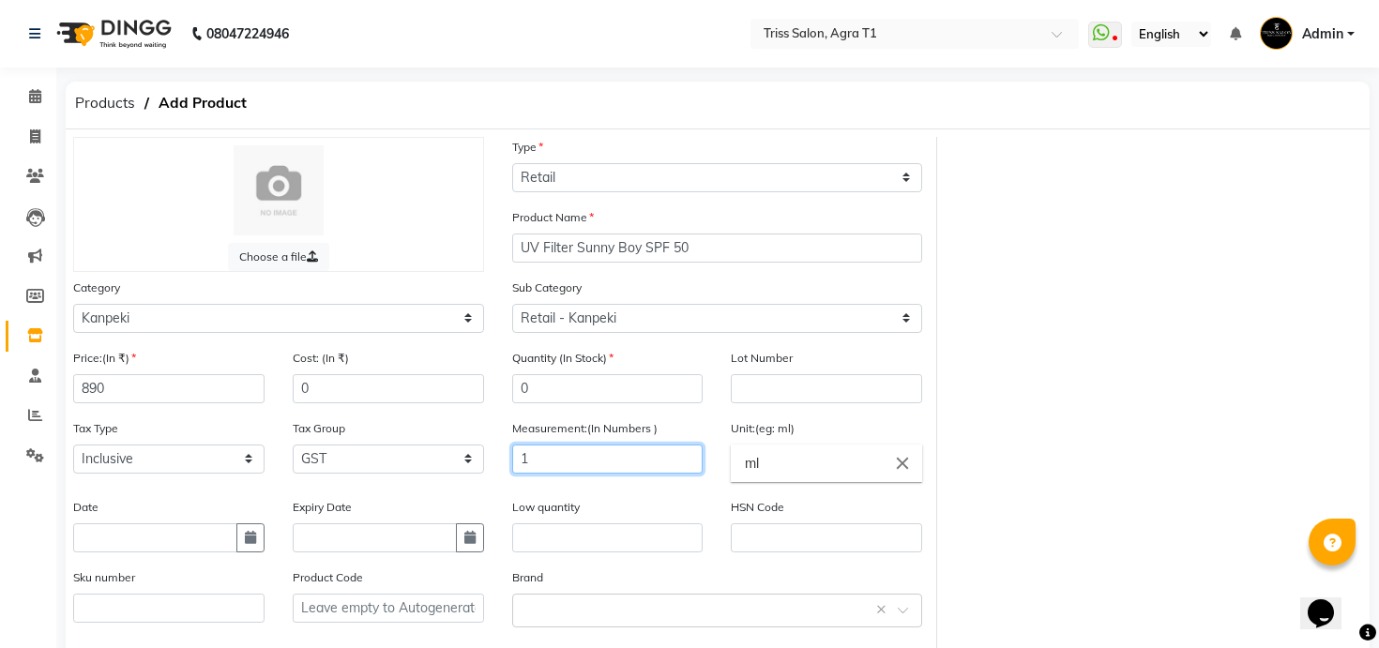
type input "1"
type input "pc"
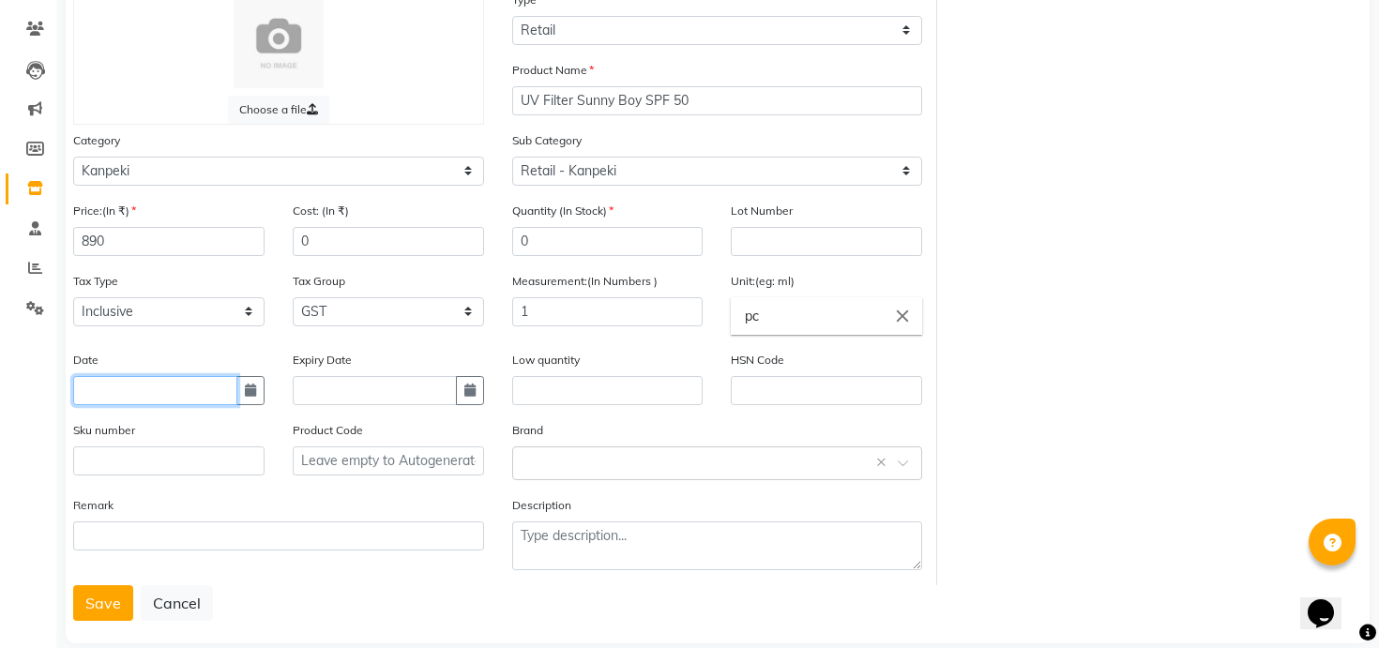
scroll to position [151, 0]
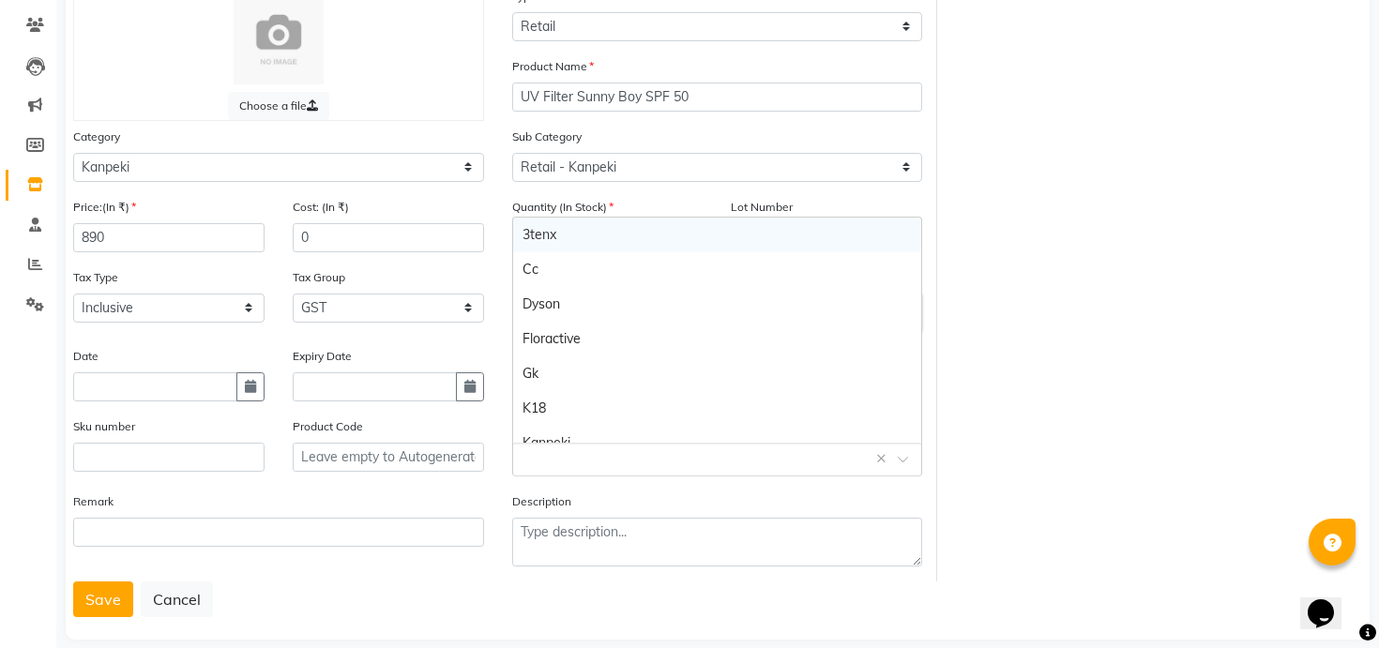
click at [637, 458] on input "text" at bounding box center [699, 459] width 353 height 20
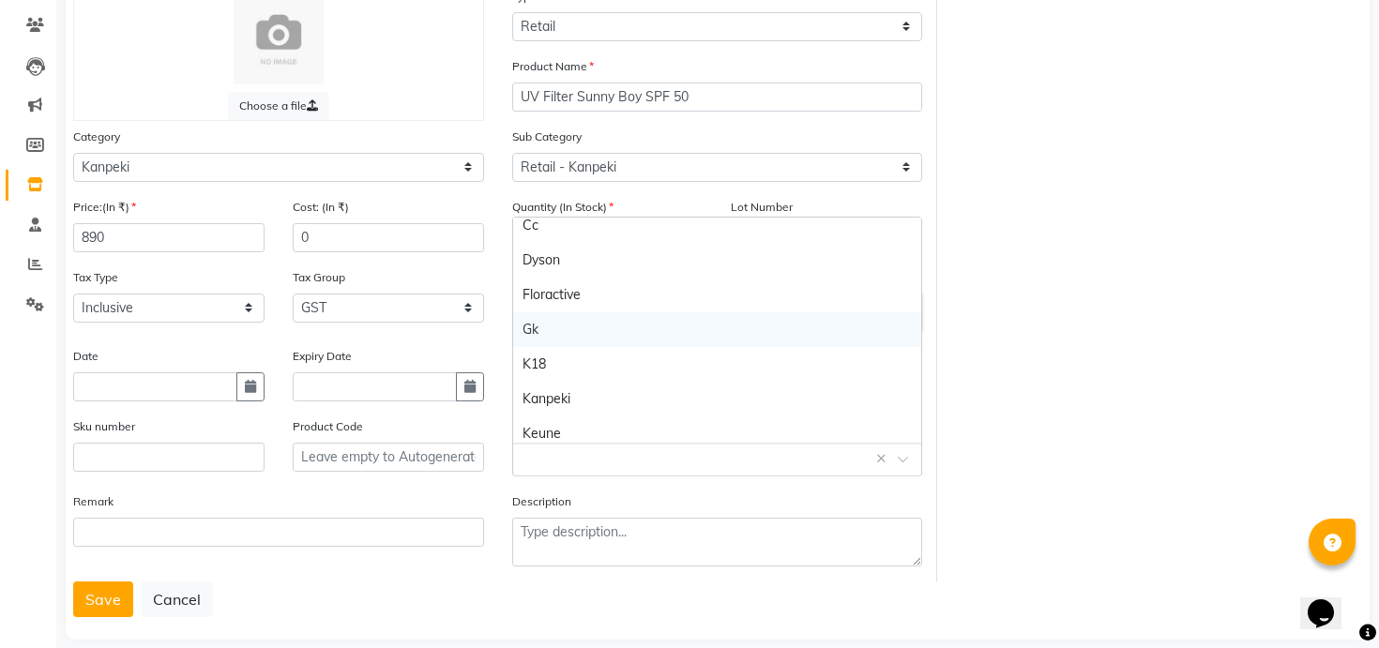
scroll to position [46, 0]
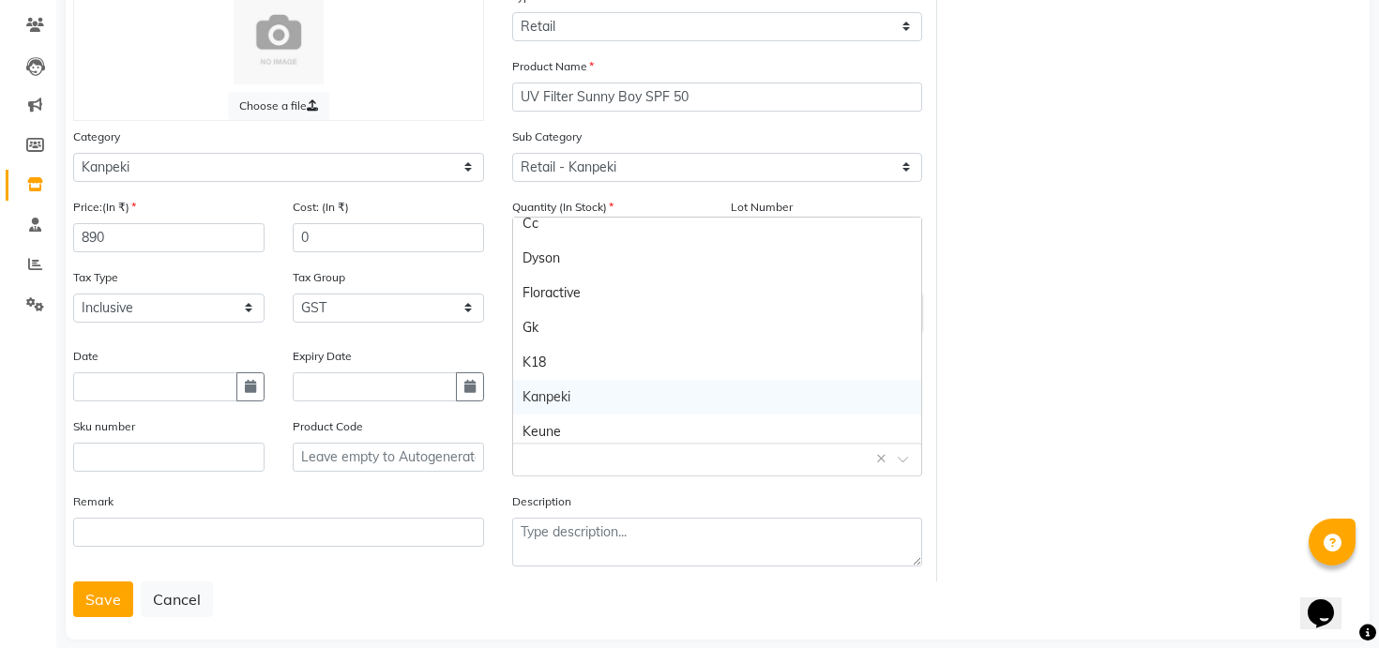
click at [613, 398] on div "Kanpeki" at bounding box center [717, 397] width 409 height 35
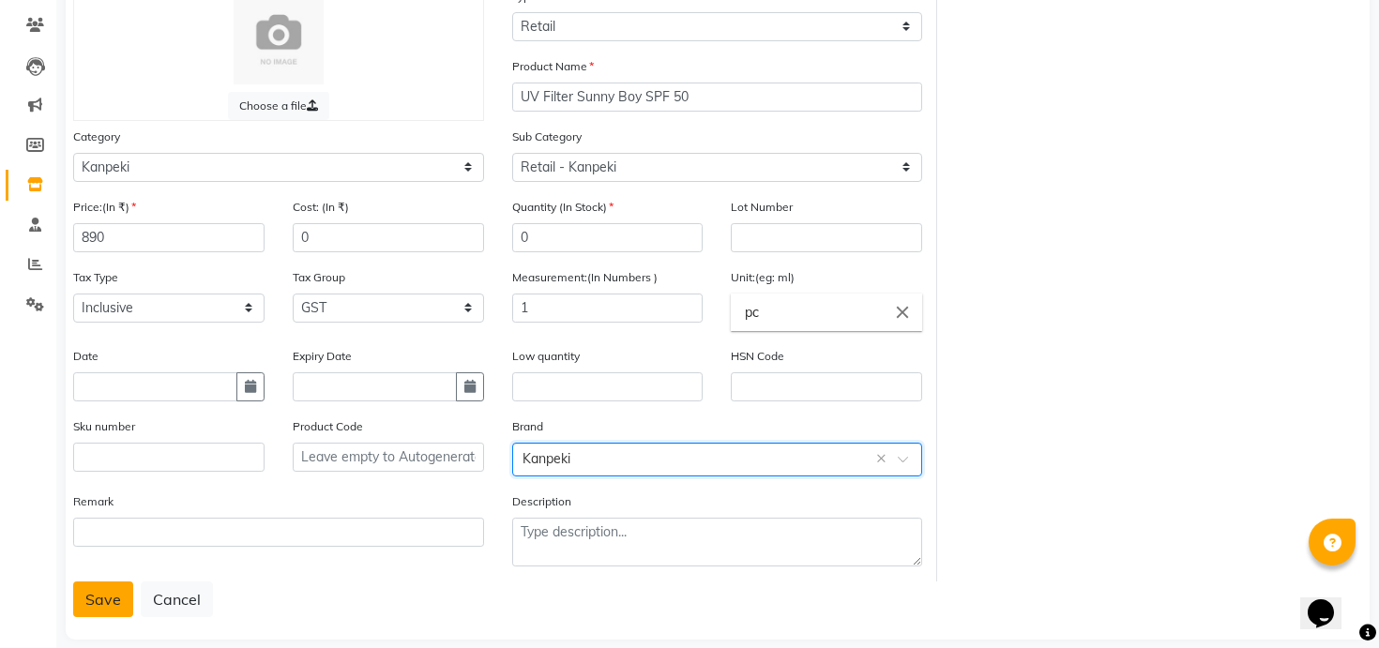
click at [115, 596] on button "Save" at bounding box center [103, 600] width 60 height 36
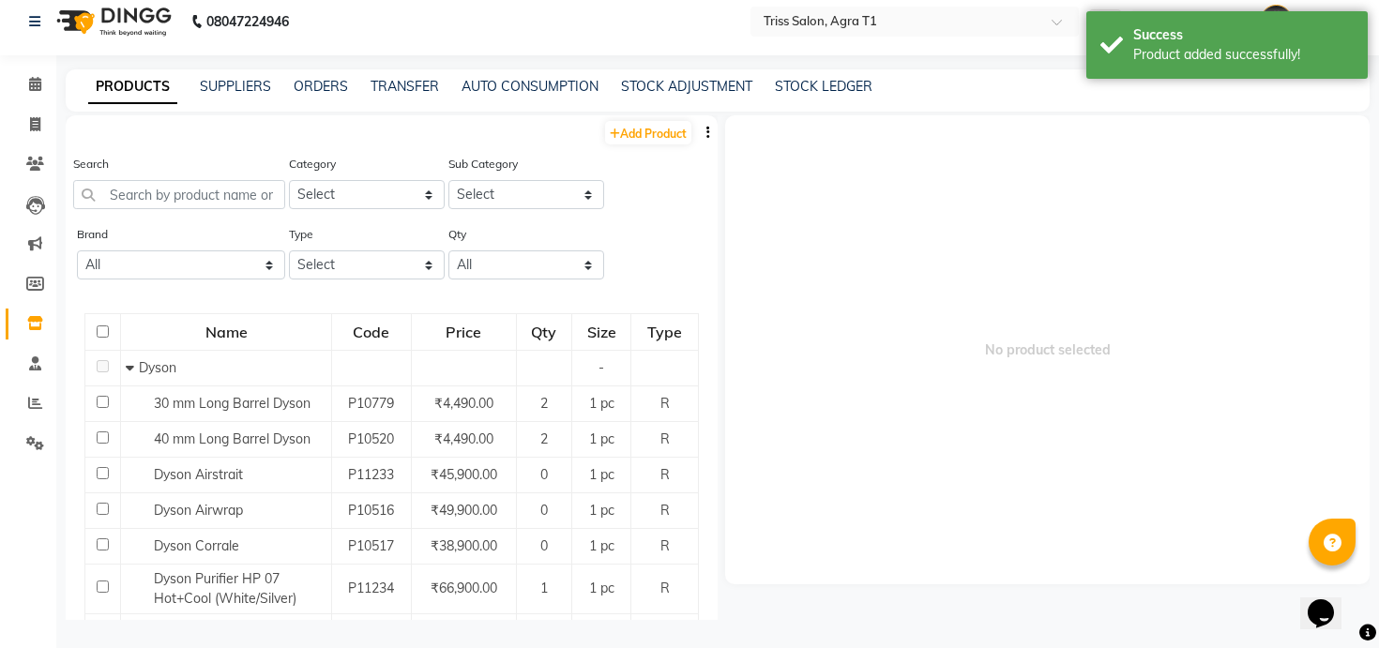
scroll to position [12, 0]
